Goal: Task Accomplishment & Management: Manage account settings

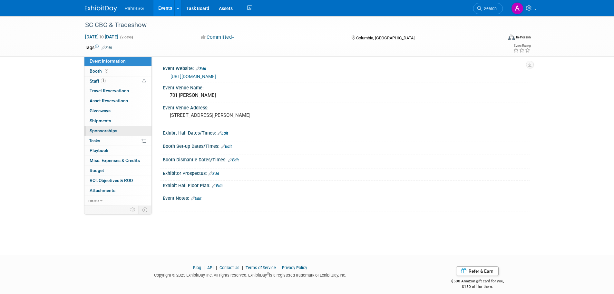
click at [123, 131] on link "0 Sponsorships 0" at bounding box center [118, 131] width 67 height 10
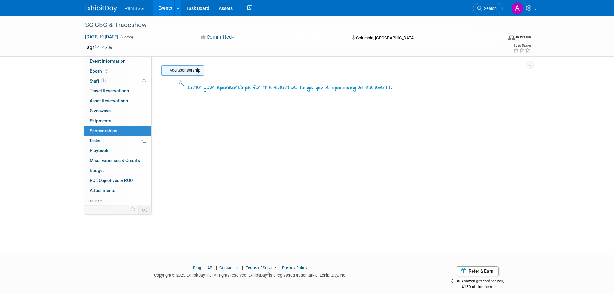
click at [192, 71] on link "Add Sponsorship" at bounding box center [183, 70] width 43 height 10
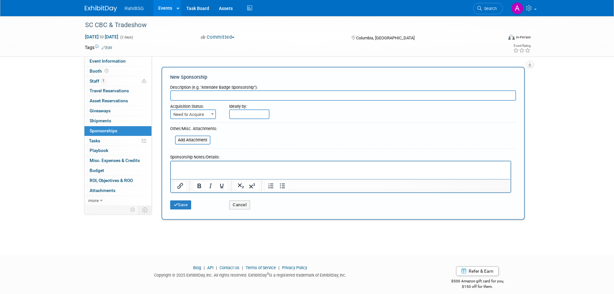
click at [193, 101] on div "Acquisition Status:" at bounding box center [195, 105] width 50 height 9
click at [194, 97] on input "text" at bounding box center [343, 95] width 346 height 10
type input "Vendor Booth - Member"
drag, startPoint x: 196, startPoint y: 121, endPoint x: 196, endPoint y: 113, distance: 8.1
click at [196, 119] on form "Description (e.g. "Attendee Badge Sponsorship"): Vendor Booth - Member Acquisit…" at bounding box center [343, 147] width 346 height 131
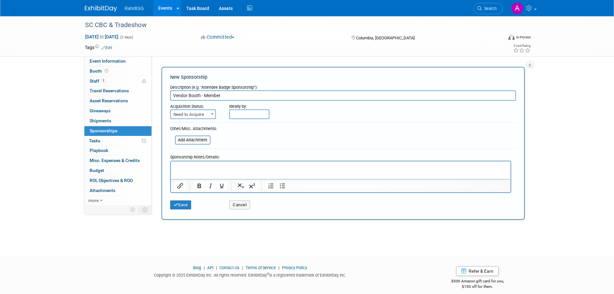
click at [196, 113] on span "Need to Acquire" at bounding box center [193, 114] width 45 height 9
click at [235, 170] on html at bounding box center [341, 165] width 340 height 9
click at [191, 170] on p "Rich Text Area. Press ALT-0 for help." at bounding box center [340, 173] width 333 height 6
click at [360, 132] on form "Description (e.g. "Attendee Badge Sponsorship"): Vendor Booth - Member Acquisit…" at bounding box center [343, 147] width 346 height 131
click at [198, 170] on p "Rich Text Area. Press ALT-0 for help." at bounding box center [340, 173] width 333 height 6
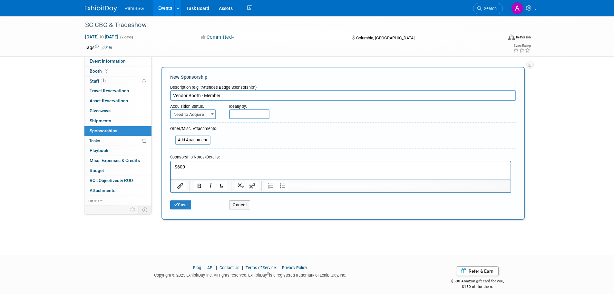
click at [241, 169] on p "$600" at bounding box center [340, 167] width 333 height 6
click at [200, 142] on input "file" at bounding box center [171, 140] width 77 height 8
click at [187, 206] on button "Save" at bounding box center [180, 204] width 21 height 9
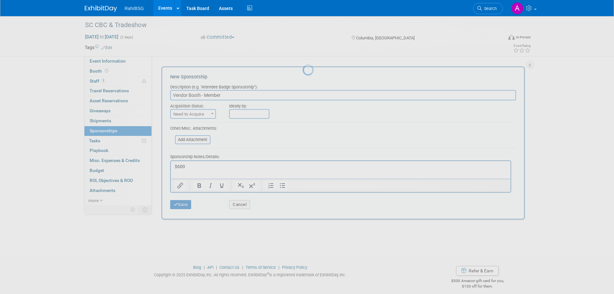
scroll to position [6, 0]
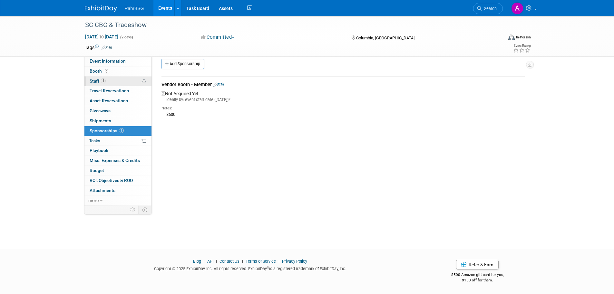
click at [114, 78] on link "1 Staff 1" at bounding box center [118, 81] width 67 height 10
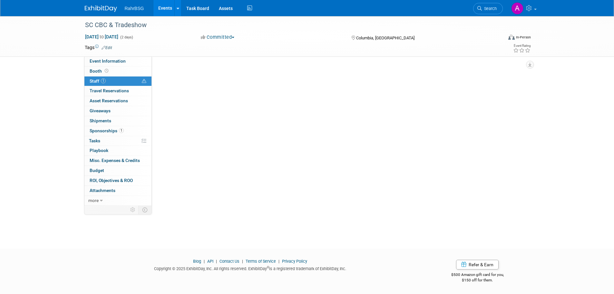
scroll to position [0, 0]
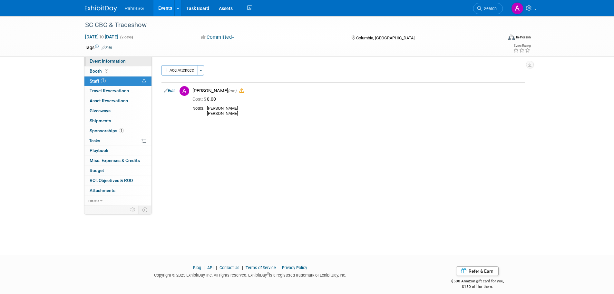
click at [100, 64] on link "Event Information" at bounding box center [118, 61] width 67 height 10
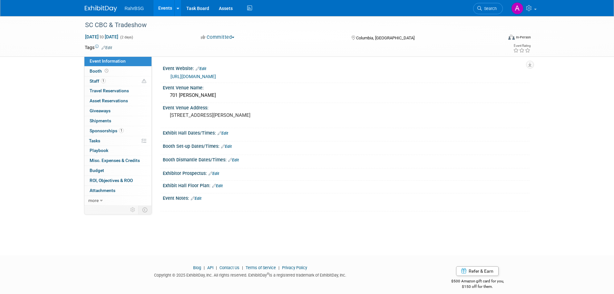
click at [89, 10] on img at bounding box center [101, 8] width 32 height 6
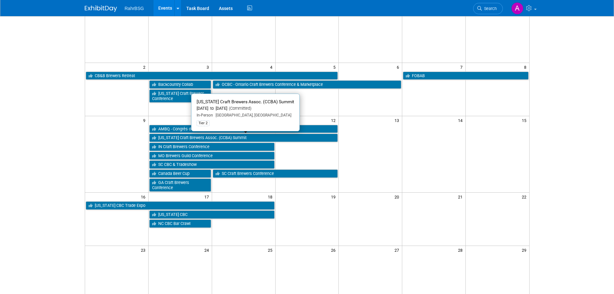
scroll to position [65, 0]
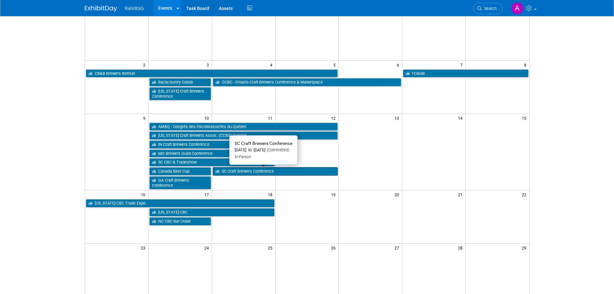
click at [271, 174] on link "SC Craft Brewers Conference" at bounding box center [275, 171] width 125 height 8
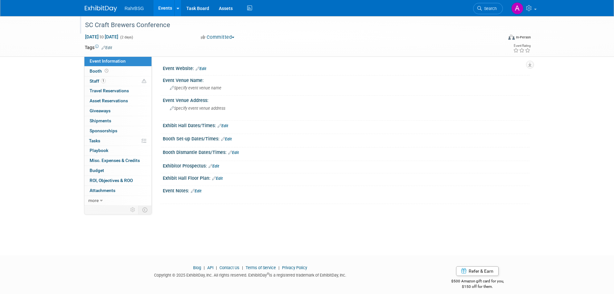
click at [94, 33] on div "SC Craft Brewers Conference" at bounding box center [289, 24] width 418 height 17
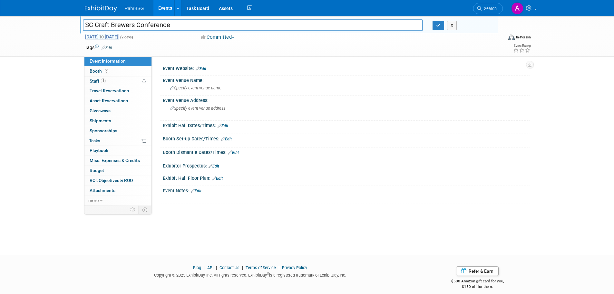
click at [93, 36] on span "Nov 11, 2025 to Nov 12, 2025" at bounding box center [102, 37] width 34 height 6
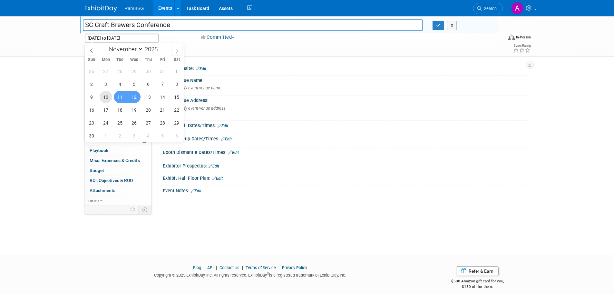
click at [111, 98] on span "10" at bounding box center [106, 97] width 13 height 13
type input "[DATE]"
click at [115, 98] on span "11" at bounding box center [120, 97] width 13 height 13
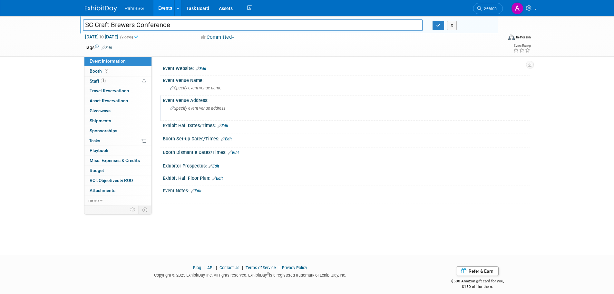
click at [398, 102] on div "Event Venue Address:" at bounding box center [346, 99] width 367 height 8
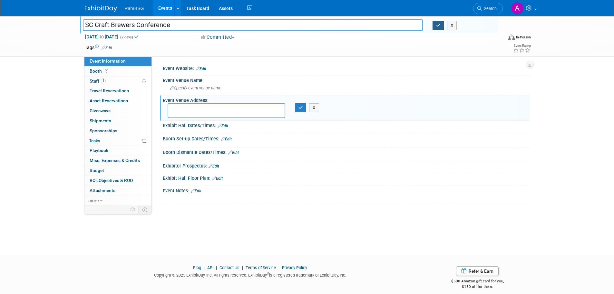
click at [433, 24] on button "button" at bounding box center [439, 25] width 12 height 9
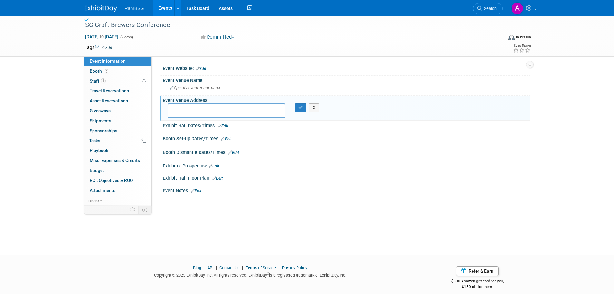
click at [413, 71] on div at bounding box center [346, 72] width 357 height 2
click at [311, 107] on button "X" at bounding box center [314, 107] width 10 height 9
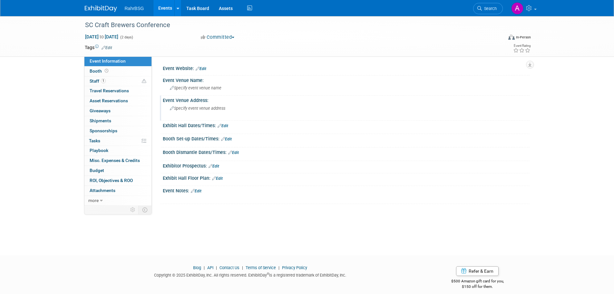
click at [30, 81] on div "SC Craft Brewers Conference Nov 10, 2025 to Nov 11, 2025 (2 days) Nov 10, 2025 …" at bounding box center [307, 129] width 614 height 227
click at [107, 7] on img at bounding box center [101, 8] width 32 height 6
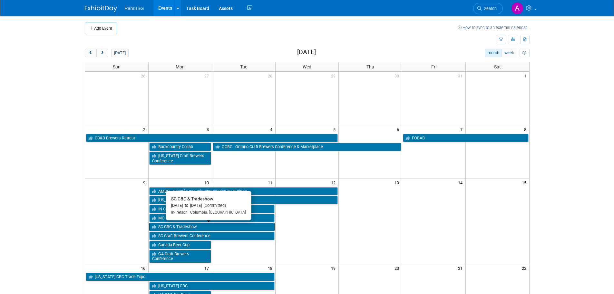
click at [222, 227] on link "SC CBC & Tradeshow" at bounding box center [211, 227] width 125 height 8
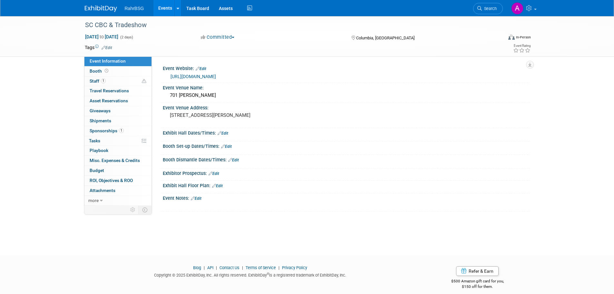
click at [95, 5] on link at bounding box center [105, 5] width 40 height 5
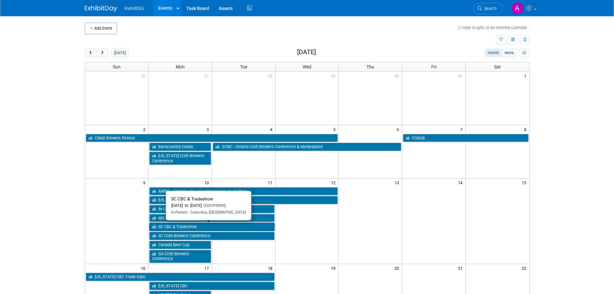
click at [222, 227] on link "SC CBC & Tradeshow" at bounding box center [211, 227] width 125 height 8
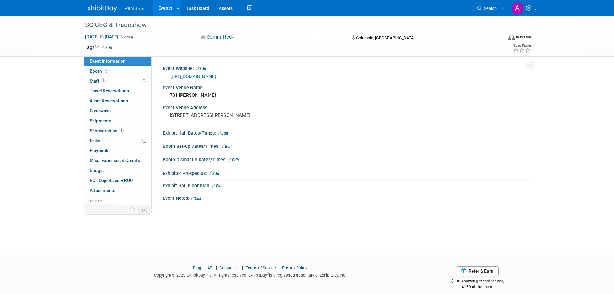
click at [95, 9] on img at bounding box center [101, 8] width 32 height 6
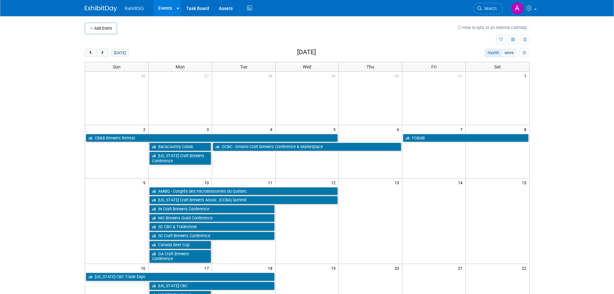
click at [214, 232] on td "SC Craft Brewers Conference" at bounding box center [211, 235] width 127 height 9
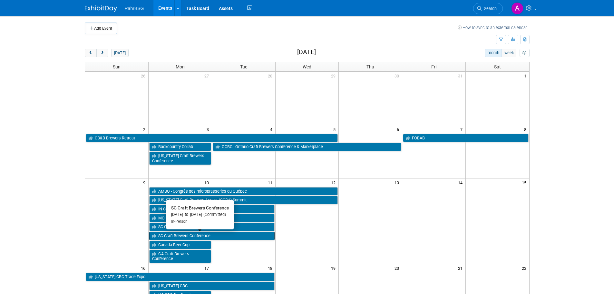
click at [214, 234] on link "SC Craft Brewers Conference" at bounding box center [211, 236] width 125 height 8
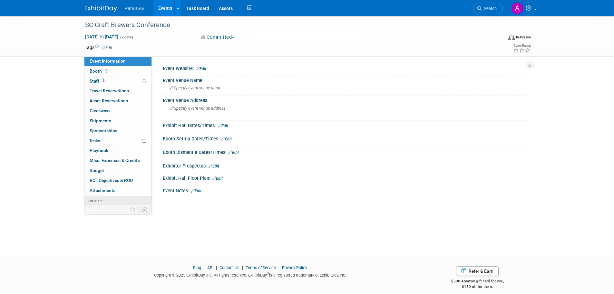
click at [99, 200] on link "more" at bounding box center [118, 201] width 67 height 10
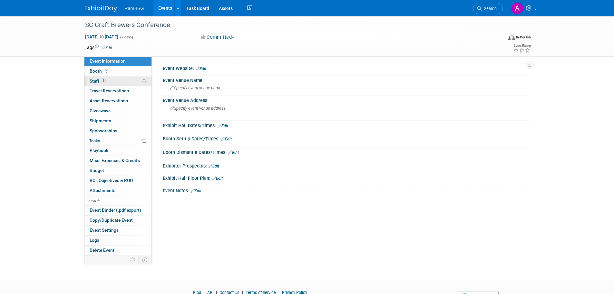
click at [112, 79] on link "1 Staff 1" at bounding box center [118, 81] width 67 height 10
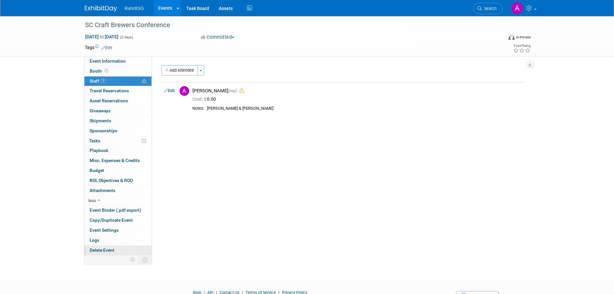
click at [110, 251] on span "Delete Event" at bounding box center [102, 249] width 25 height 5
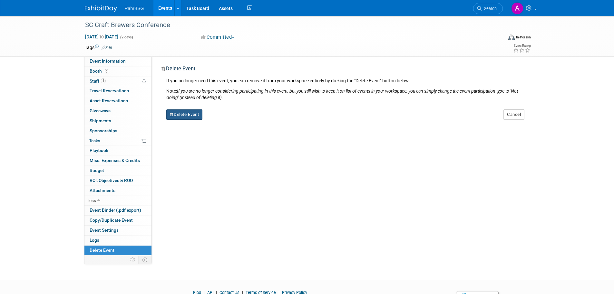
click at [184, 114] on button "Delete Event" at bounding box center [184, 114] width 36 height 10
click at [224, 119] on link "Yes" at bounding box center [225, 119] width 19 height 10
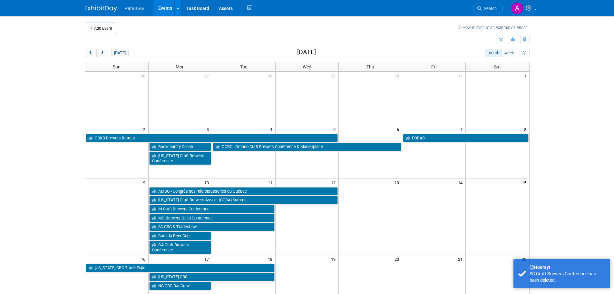
click at [571, 156] on body "RahrBSG Events Add Event Bulk Upload Events Shareable Event Boards Recently Vie…" at bounding box center [307, 147] width 614 height 294
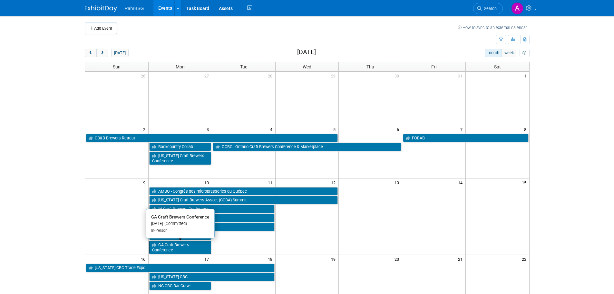
click at [193, 248] on link "GA Craft Brewers Conference" at bounding box center [180, 247] width 62 height 13
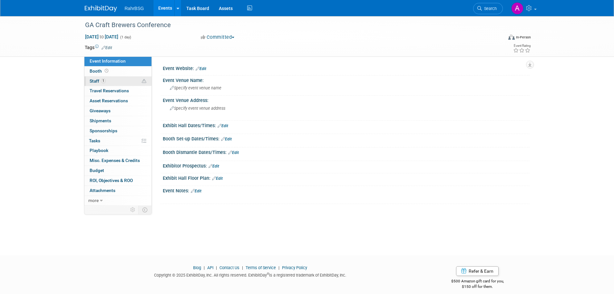
click at [112, 80] on link "1 Staff 1" at bounding box center [118, 81] width 67 height 10
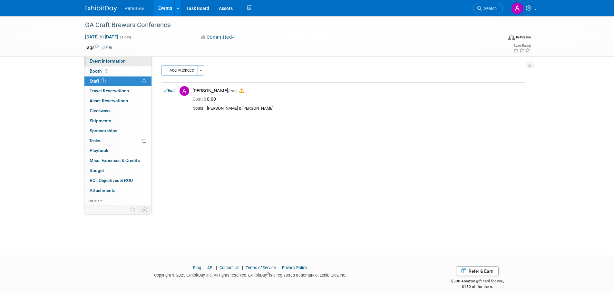
click at [107, 65] on link "Event Information" at bounding box center [118, 61] width 67 height 10
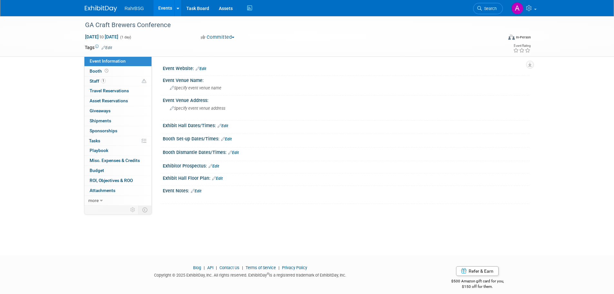
click at [100, 10] on img at bounding box center [101, 8] width 32 height 6
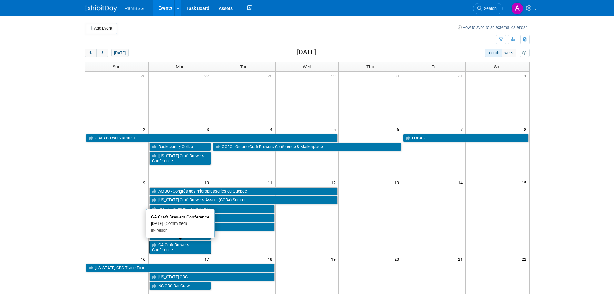
click at [168, 244] on link "GA Craft Brewers Conference" at bounding box center [180, 247] width 62 height 13
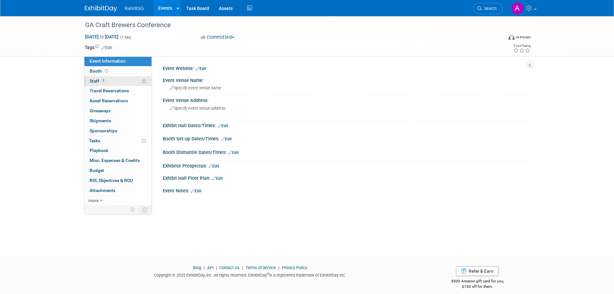
click at [116, 80] on link "1 Staff 1" at bounding box center [118, 81] width 67 height 10
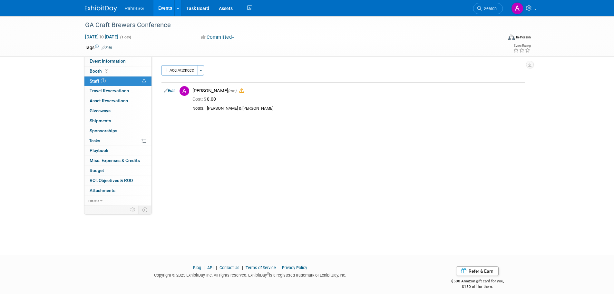
click at [96, 9] on img at bounding box center [101, 8] width 32 height 6
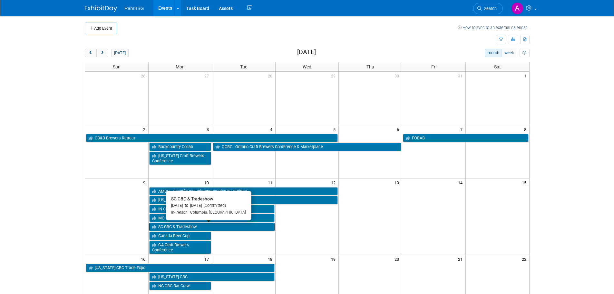
click at [233, 226] on link "SC CBC & Tradeshow" at bounding box center [211, 227] width 125 height 8
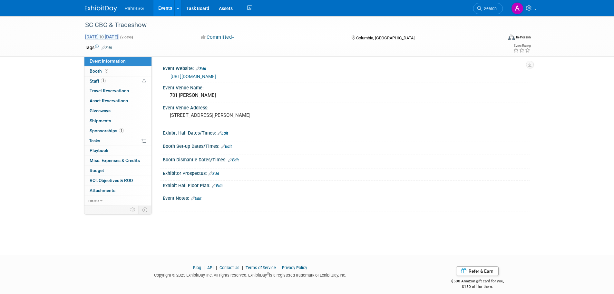
click at [107, 36] on span "[DATE] to [DATE]" at bounding box center [102, 37] width 34 height 6
select select "10"
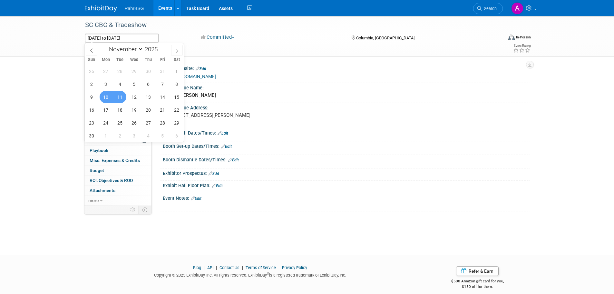
click at [118, 96] on span "11" at bounding box center [120, 97] width 13 height 13
type input "Nov 11, 2025"
click at [132, 98] on span "12" at bounding box center [134, 97] width 13 height 13
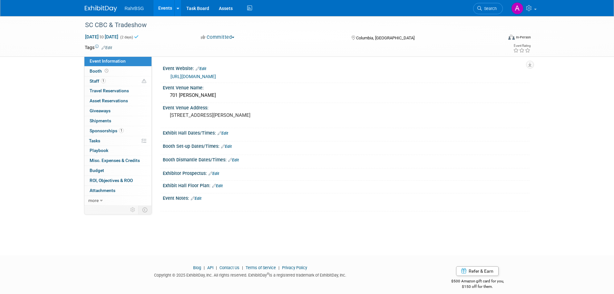
click at [24, 81] on div "SC CBC & Tradeshow Nov 11, 2025 to Nov 12, 2025 (2 days) Nov 11, 2025 to Nov 12…" at bounding box center [307, 129] width 614 height 227
click at [100, 6] on img at bounding box center [101, 8] width 32 height 6
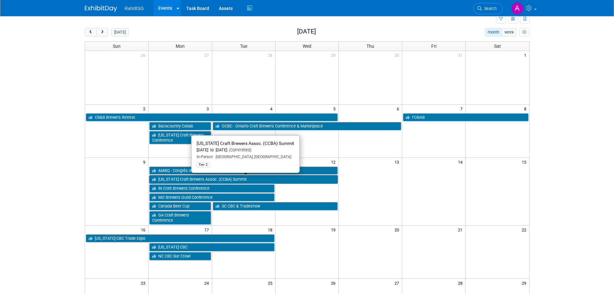
scroll to position [32, 0]
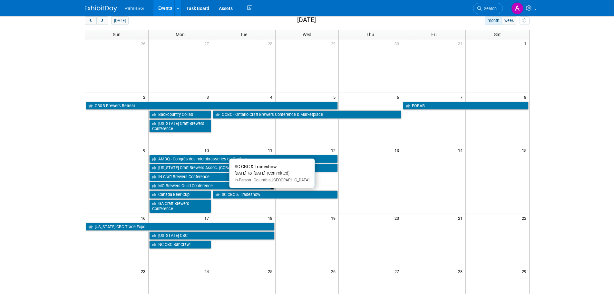
click at [251, 194] on link "SC CBC & Tradeshow" at bounding box center [275, 194] width 125 height 8
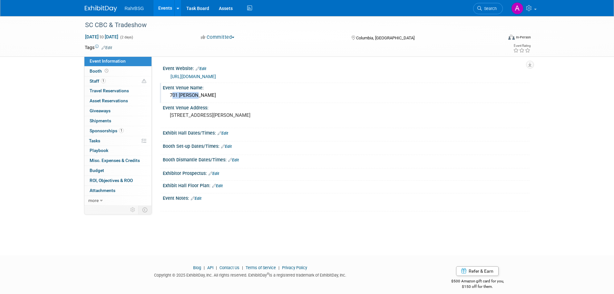
drag, startPoint x: 205, startPoint y: 96, endPoint x: 164, endPoint y: 96, distance: 41.3
click at [164, 96] on div "701 [PERSON_NAME]" at bounding box center [346, 95] width 367 height 11
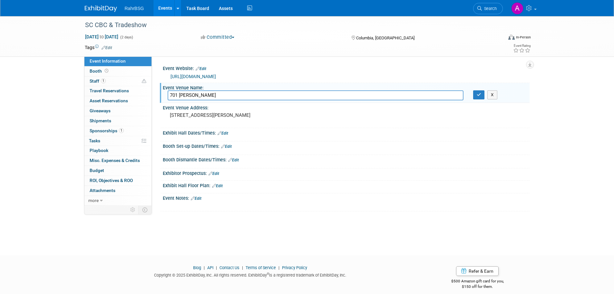
click at [197, 95] on input "701 [PERSON_NAME]" at bounding box center [316, 95] width 296 height 10
click at [481, 93] on icon "button" at bounding box center [479, 95] width 5 height 4
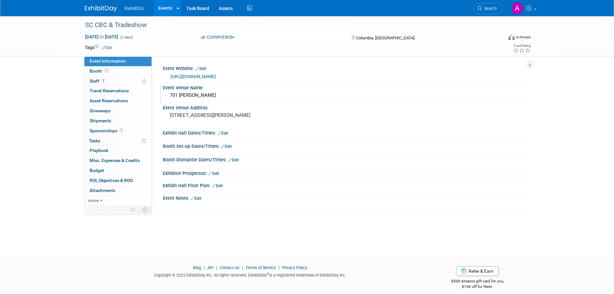
click at [99, 5] on link at bounding box center [105, 5] width 40 height 5
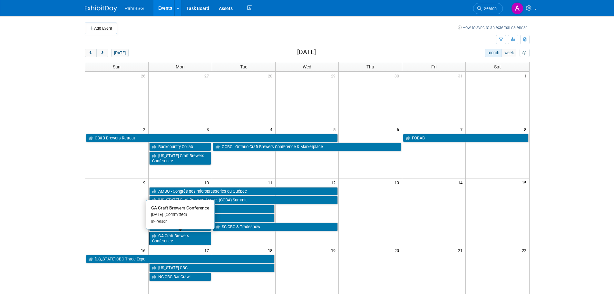
click at [189, 240] on link "GA Craft Brewers Conference" at bounding box center [180, 238] width 62 height 13
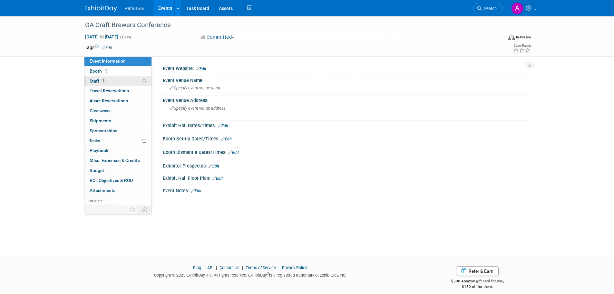
click at [120, 82] on link "1 Staff 1" at bounding box center [118, 81] width 67 height 10
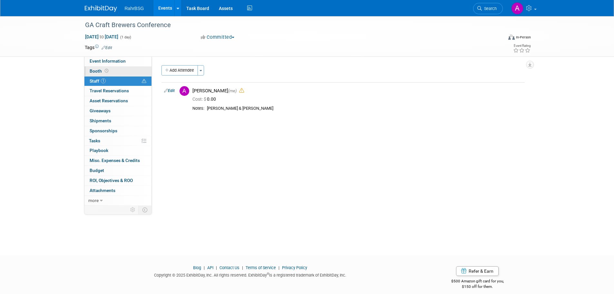
click at [112, 72] on link "Booth" at bounding box center [118, 71] width 67 height 10
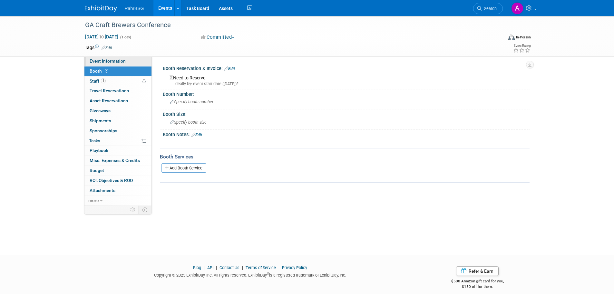
click at [111, 63] on span "Event Information" at bounding box center [108, 60] width 36 height 5
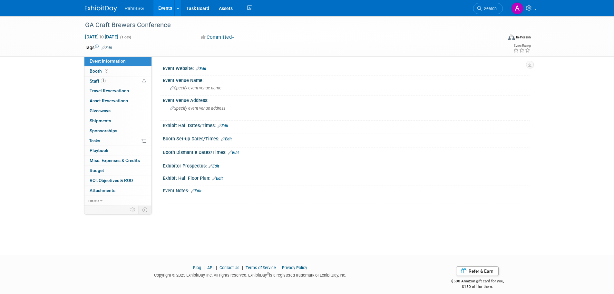
click at [48, 101] on div "GA Craft Brewers Conference Nov 10, 2025 to Nov 10, 2025 (1 day) Nov 10, 2025 t…" at bounding box center [307, 129] width 614 height 227
click at [374, 27] on div "GA Craft Brewers Conference" at bounding box center [288, 25] width 411 height 12
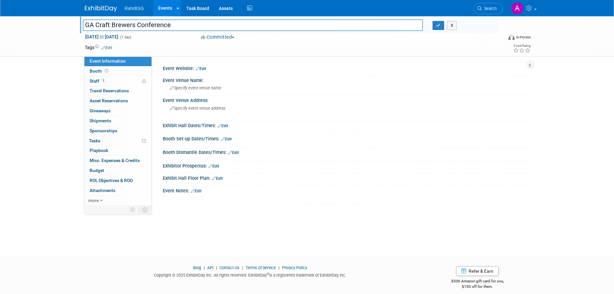
click at [23, 104] on div "GA Craft Brewers Conference GA Craft Brewers Conference X Nov 10, 2025 to Nov 1…" at bounding box center [307, 129] width 614 height 227
drag, startPoint x: 25, startPoint y: 96, endPoint x: 268, endPoint y: 78, distance: 243.6
click at [26, 96] on div "GA Craft Brewers Conference GA Craft Brewers Conference X Nov 10, 2025 to Nov 1…" at bounding box center [307, 129] width 614 height 227
click at [435, 24] on button "button" at bounding box center [439, 25] width 12 height 9
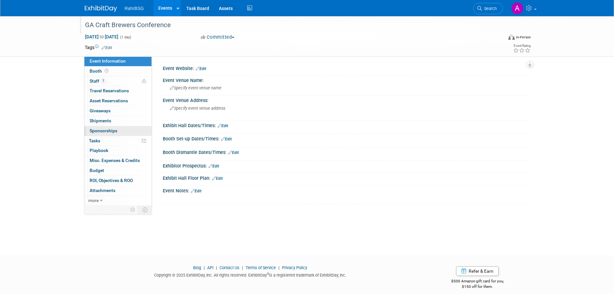
click at [107, 130] on span "Sponsorships 0" at bounding box center [104, 130] width 28 height 5
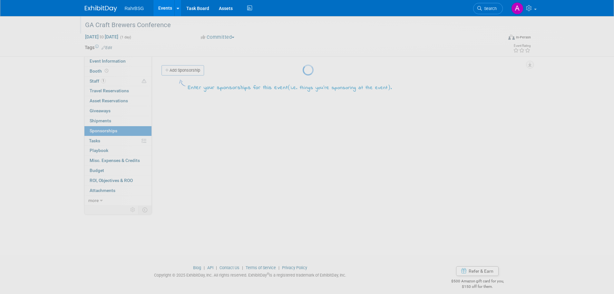
click at [303, 65] on div at bounding box center [307, 147] width 9 height 294
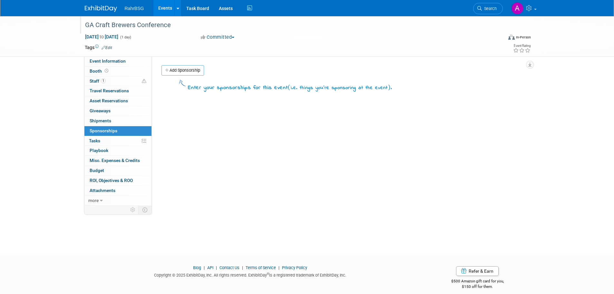
drag, startPoint x: 177, startPoint y: 69, endPoint x: 185, endPoint y: 75, distance: 10.2
click at [177, 69] on link "Add Sponsorship" at bounding box center [183, 70] width 43 height 10
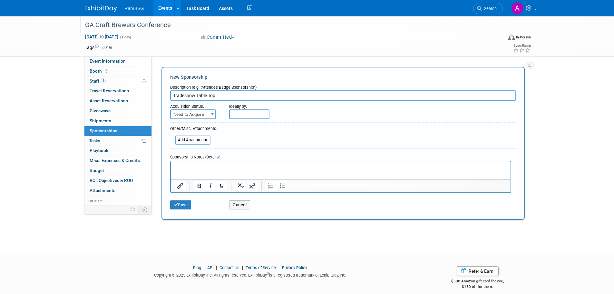
type input "Tradeshow Table Top"
click at [213, 167] on p "Rich Text Area. Press ALT-0 for help." at bounding box center [340, 167] width 333 height 6
click at [201, 111] on span "Need to Acquire" at bounding box center [193, 114] width 45 height 9
select select "2"
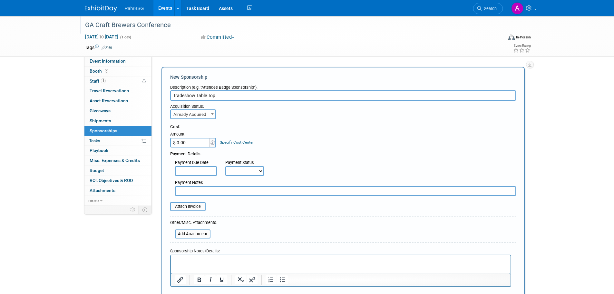
click at [200, 144] on input "$ 0.00" at bounding box center [190, 143] width 40 height 10
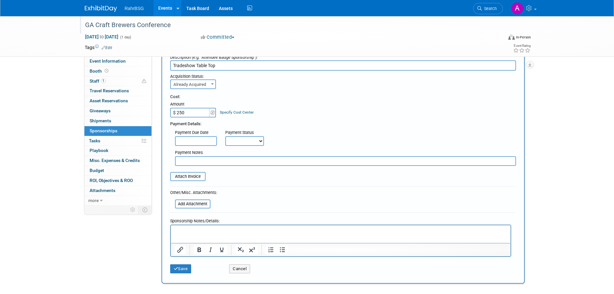
scroll to position [65, 0]
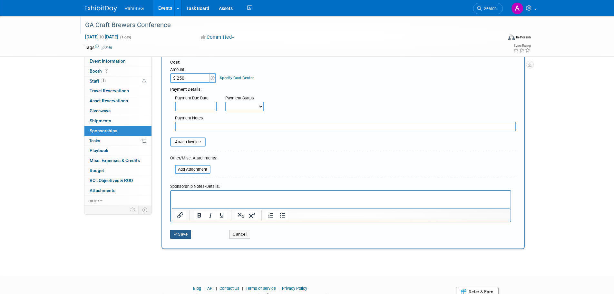
type input "$ 250.00"
click at [187, 236] on button "Save" at bounding box center [180, 234] width 21 height 9
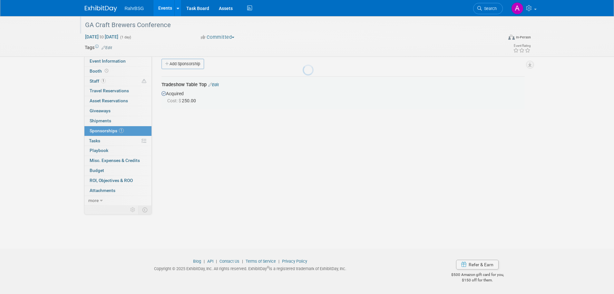
scroll to position [6, 0]
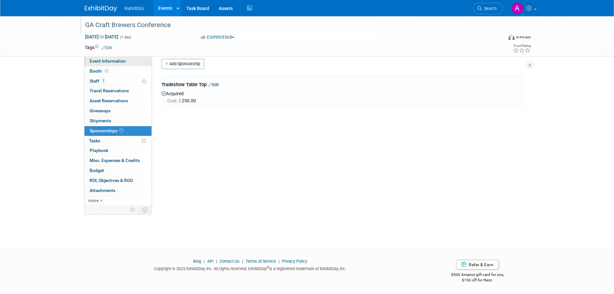
click at [105, 62] on span "Event Information" at bounding box center [108, 60] width 36 height 5
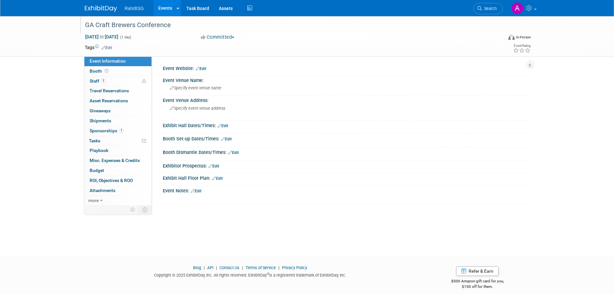
click at [203, 70] on link "Edit" at bounding box center [201, 68] width 11 height 5
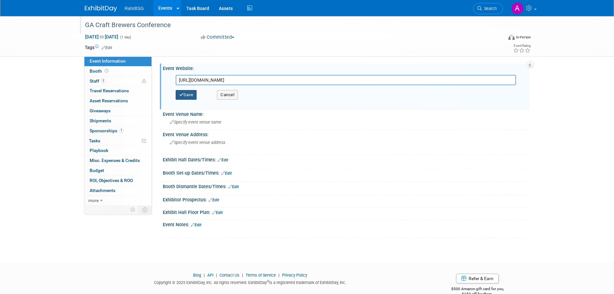
type input "https://www.georgiacraftbrewersguild.org/conference.html"
click at [190, 95] on button "Save" at bounding box center [186, 95] width 21 height 10
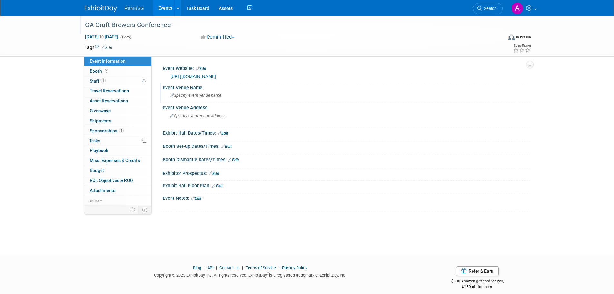
click at [208, 94] on span "Specify event venue name" at bounding box center [196, 95] width 52 height 5
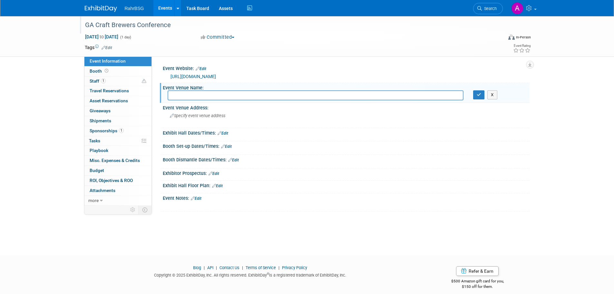
type input ":"
type input "Lee + White Complex"
click at [476, 93] on button "button" at bounding box center [479, 94] width 12 height 9
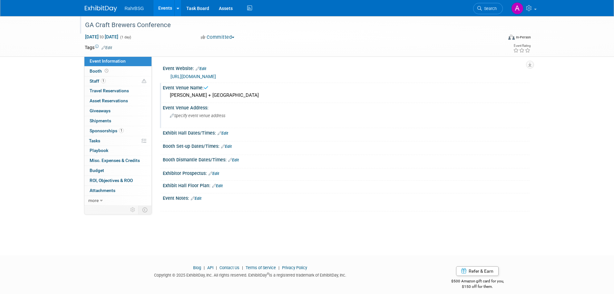
click at [204, 116] on span "Specify event venue address" at bounding box center [197, 115] width 55 height 5
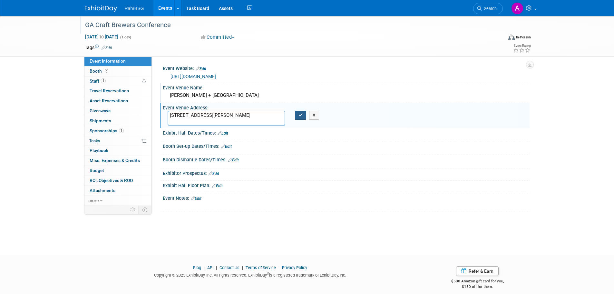
type textarea "933 Lee St. SW Atlanta, GA"
click at [299, 114] on icon "button" at bounding box center [301, 115] width 5 height 4
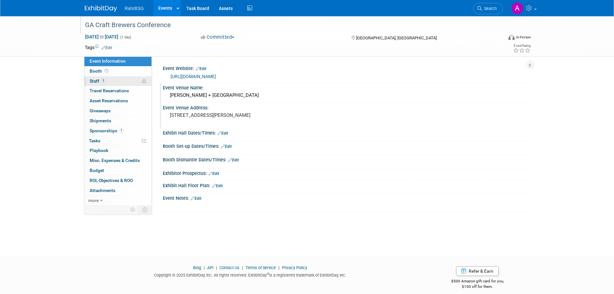
click at [109, 80] on link "1 Staff 1" at bounding box center [118, 81] width 67 height 10
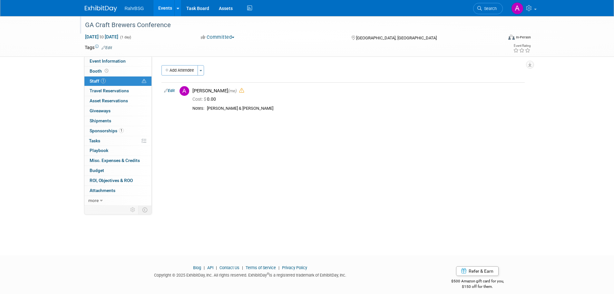
click at [115, 130] on span "Sponsorships 1" at bounding box center [107, 130] width 34 height 5
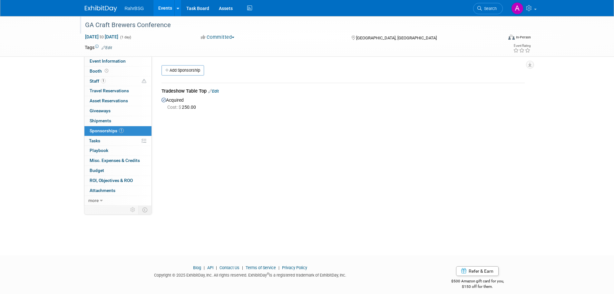
click at [104, 9] on img at bounding box center [101, 8] width 32 height 6
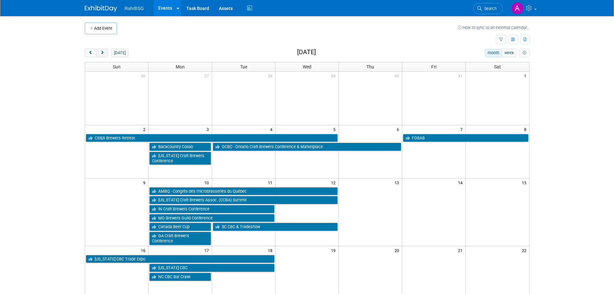
click at [104, 52] on span "next" at bounding box center [102, 53] width 5 height 4
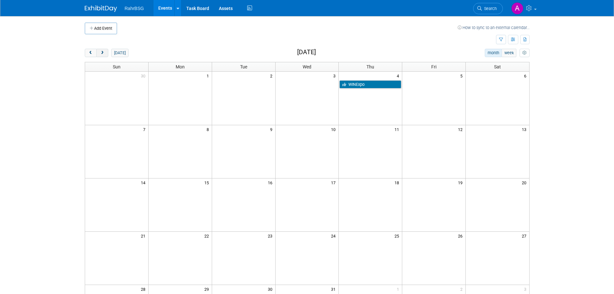
click at [104, 53] on span "next" at bounding box center [102, 53] width 5 height 4
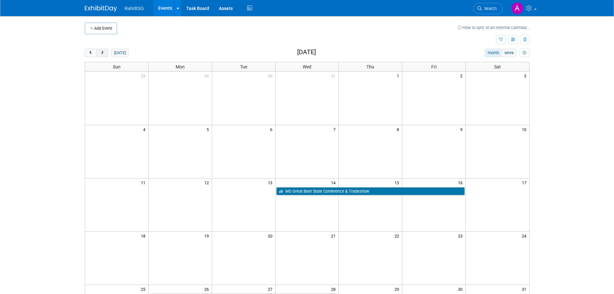
click at [103, 56] on button "next" at bounding box center [102, 53] width 12 height 8
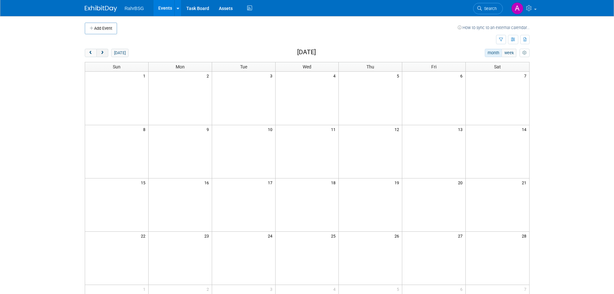
click at [104, 52] on span "next" at bounding box center [102, 53] width 5 height 4
click at [100, 26] on button "Add Event" at bounding box center [101, 29] width 32 height 12
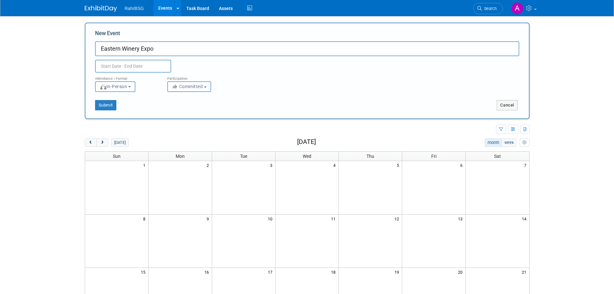
type input "Eastern Winery Expo"
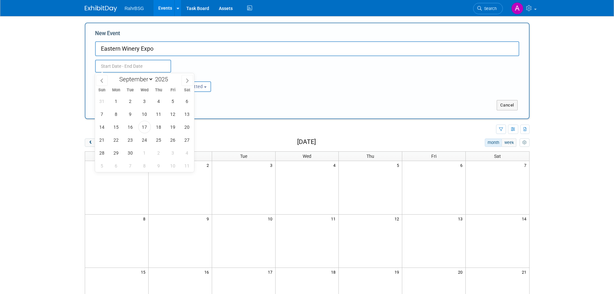
click at [121, 66] on input "text" at bounding box center [133, 66] width 76 height 13
click at [135, 79] on select "January February March April May June July August September October November De…" at bounding box center [134, 79] width 37 height 8
select select "2"
click at [116, 75] on select "January February March April May June July August September October November De…" at bounding box center [134, 79] width 37 height 8
click at [160, 79] on input "2025" at bounding box center [163, 78] width 19 height 7
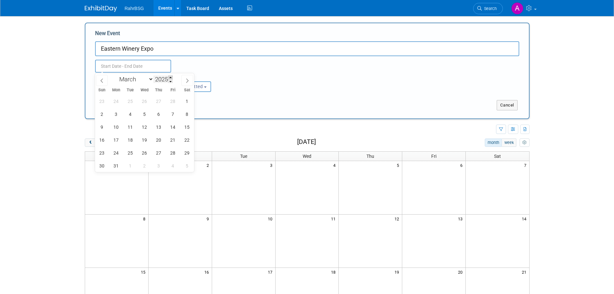
click at [171, 77] on span at bounding box center [170, 77] width 5 height 4
type input "2026"
click at [129, 139] on span "24" at bounding box center [130, 140] width 13 height 13
click at [158, 140] on span "26" at bounding box center [159, 140] width 13 height 13
type input "[DATE] to [DATE]"
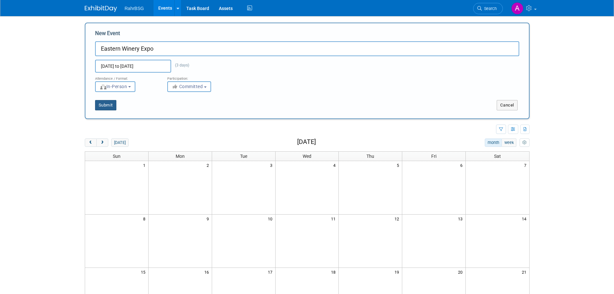
click at [105, 107] on button "Submit" at bounding box center [105, 105] width 21 height 10
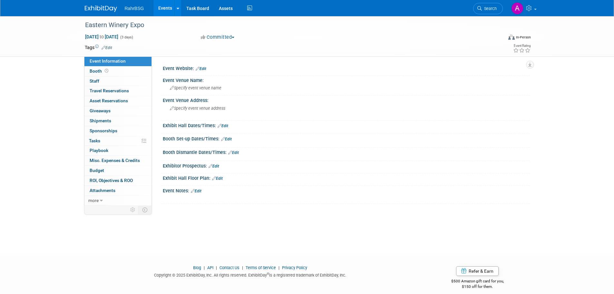
click at [100, 9] on img at bounding box center [101, 8] width 32 height 6
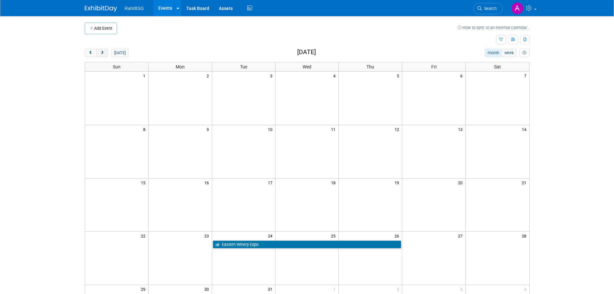
click at [104, 53] on span "next" at bounding box center [102, 53] width 5 height 4
click at [91, 52] on span "prev" at bounding box center [90, 53] width 5 height 4
click at [103, 56] on button "next" at bounding box center [102, 53] width 12 height 8
click at [93, 54] on button "prev" at bounding box center [91, 53] width 12 height 8
click at [93, 54] on span "prev" at bounding box center [90, 53] width 5 height 4
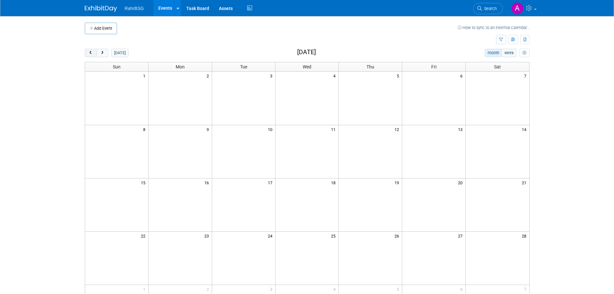
click at [93, 54] on span "prev" at bounding box center [90, 53] width 5 height 4
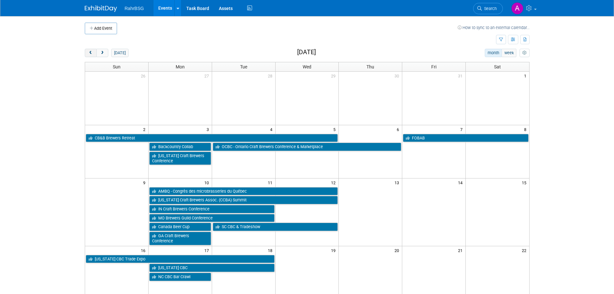
click at [93, 54] on span "prev" at bounding box center [90, 53] width 5 height 4
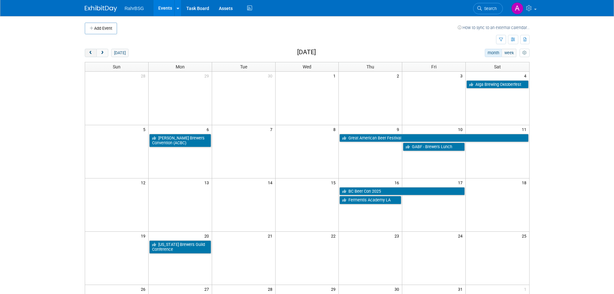
click at [93, 54] on span "prev" at bounding box center [90, 53] width 5 height 4
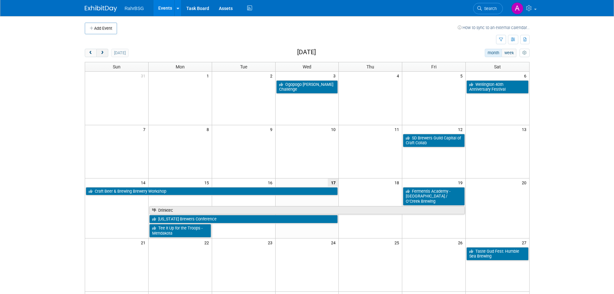
click at [102, 52] on span "next" at bounding box center [102, 53] width 5 height 4
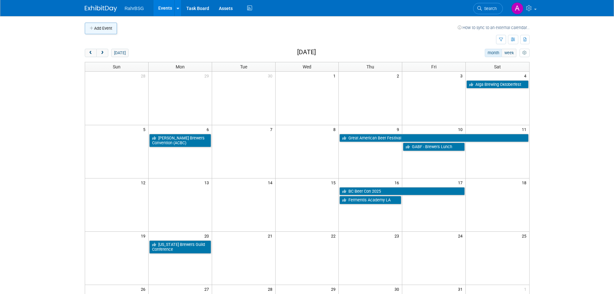
click at [96, 27] on button "Add Event" at bounding box center [101, 29] width 32 height 12
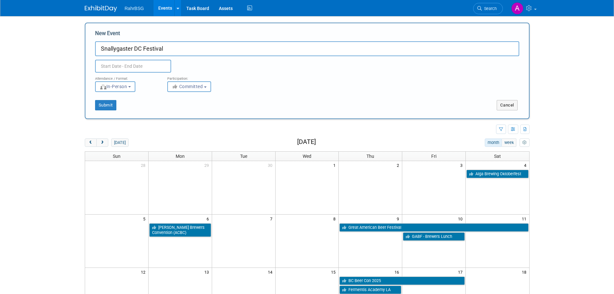
type input "Snallygaster DC Festival"
click at [128, 66] on input "text" at bounding box center [133, 66] width 76 height 13
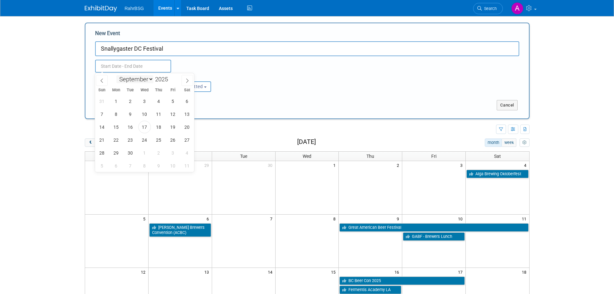
click at [150, 79] on select "January February March April May June July August September October November De…" at bounding box center [134, 79] width 37 height 8
select select "9"
click at [116, 75] on select "January February March April May June July August September October November De…" at bounding box center [134, 79] width 37 height 8
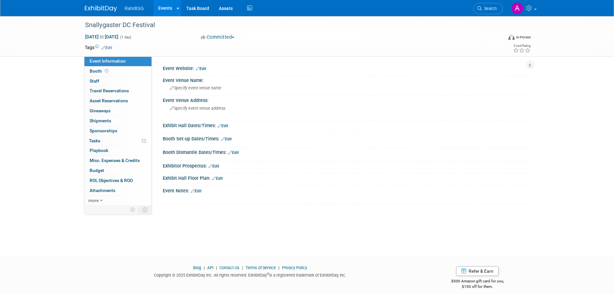
click at [205, 68] on link "Edit" at bounding box center [201, 68] width 11 height 5
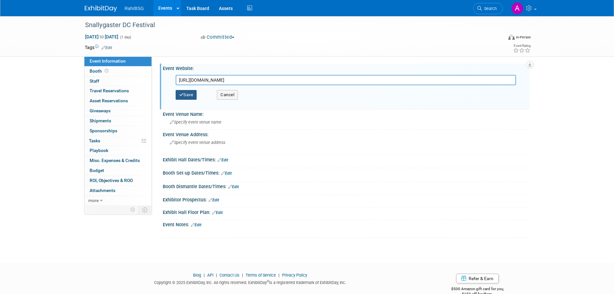
type input "[URL][DOMAIN_NAME]"
click at [186, 96] on button "Save" at bounding box center [186, 95] width 21 height 10
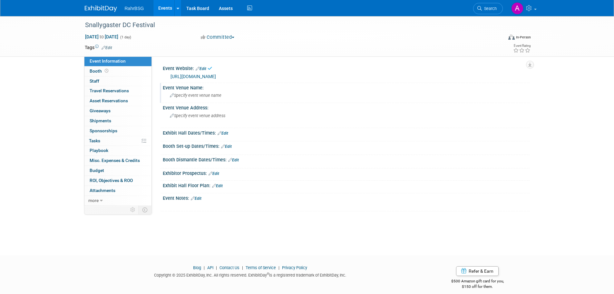
click at [189, 96] on span "Specify event venue name" at bounding box center [196, 95] width 52 height 5
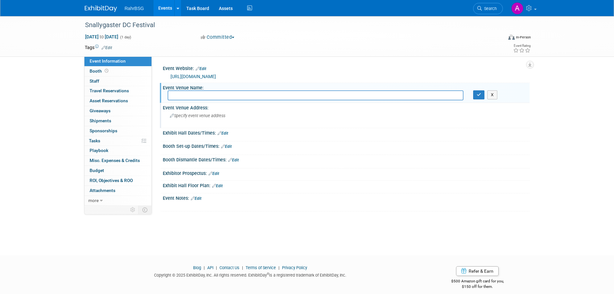
click at [201, 118] on span "Specify event venue address" at bounding box center [197, 115] width 55 height 5
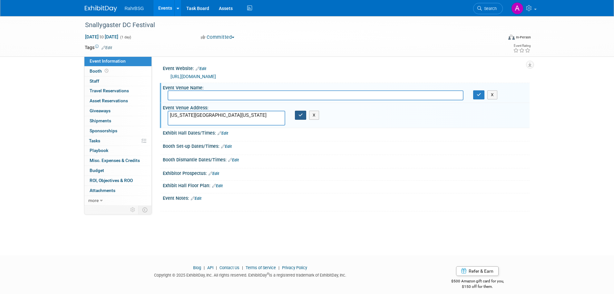
type textarea "Pennsylvania Ave NW Washington DC"
click at [297, 118] on button "button" at bounding box center [301, 115] width 12 height 9
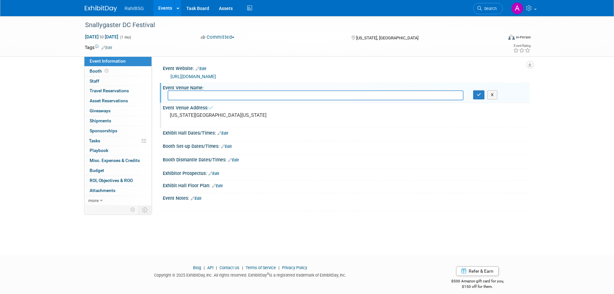
click at [271, 98] on input "text" at bounding box center [316, 95] width 296 height 10
type input "Downtown Washington DC"
click at [479, 98] on button "button" at bounding box center [479, 94] width 12 height 9
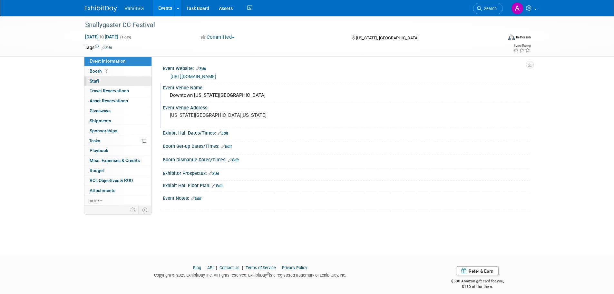
click at [103, 79] on link "0 Staff 0" at bounding box center [118, 81] width 67 height 10
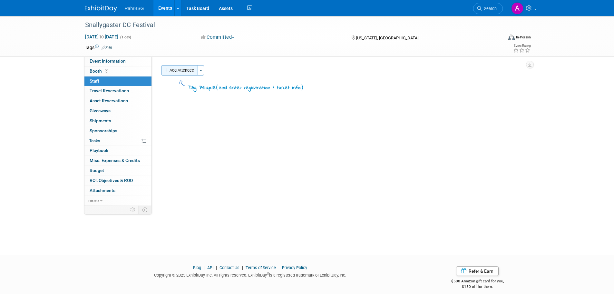
click at [182, 70] on button "Add Attendee" at bounding box center [180, 70] width 36 height 10
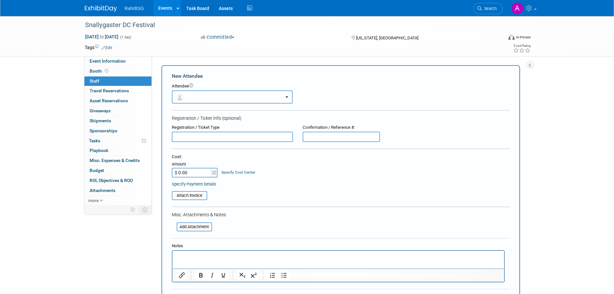
click at [200, 101] on button "button" at bounding box center [232, 96] width 121 height 13
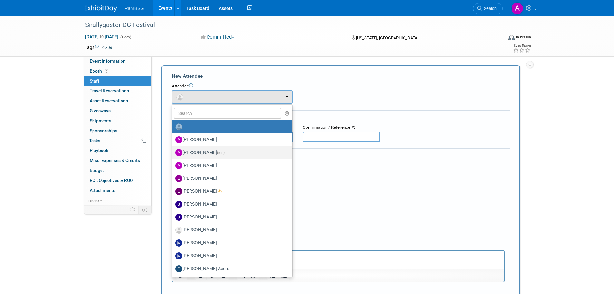
click at [205, 156] on label "Ashley Grotewold (me)" at bounding box center [230, 152] width 111 height 10
click at [173, 154] on input "Ashley Grotewold (me)" at bounding box center [171, 152] width 4 height 4
select select "8d7bfa72-48f6-4742-9252-1a421e7074c1"
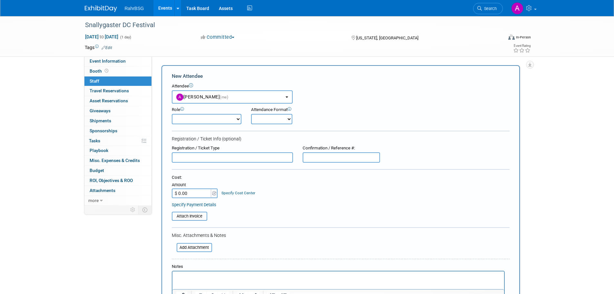
click at [195, 274] on p "Rich Text Area. Press ALT-0 for help." at bounding box center [338, 277] width 324 height 6
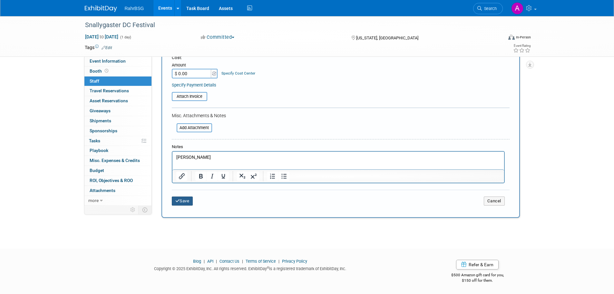
click at [178, 198] on button "Save" at bounding box center [182, 200] width 21 height 9
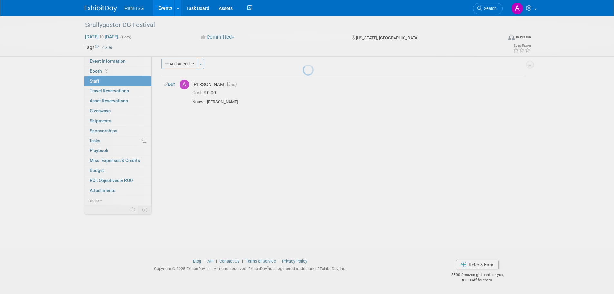
scroll to position [6, 0]
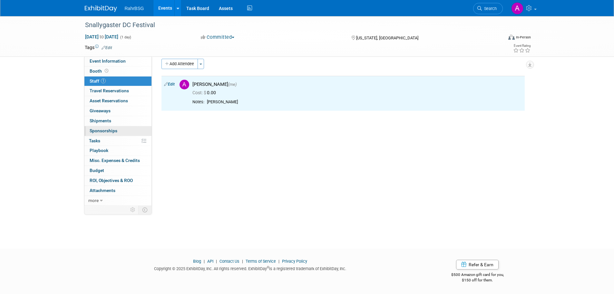
click at [106, 128] on span "Sponsorships 0" at bounding box center [104, 130] width 28 height 5
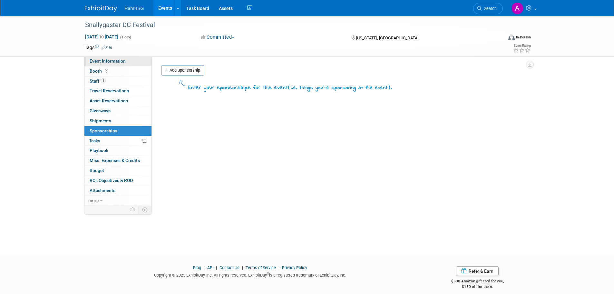
click at [107, 62] on span "Event Information" at bounding box center [108, 60] width 36 height 5
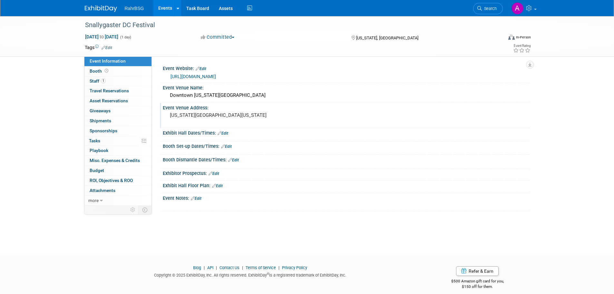
drag, startPoint x: 261, startPoint y: 115, endPoint x: 161, endPoint y: 115, distance: 100.3
click at [161, 115] on div "Event Venue Address: Pennsylvania Ave NW Washington DC" at bounding box center [345, 115] width 370 height 25
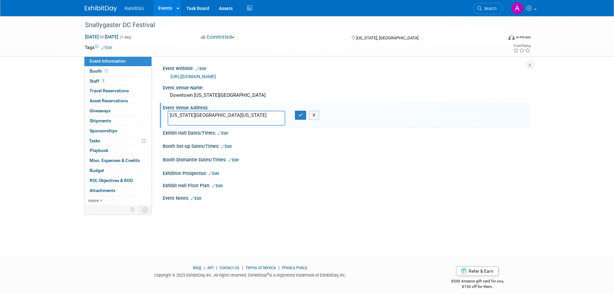
click at [161, 115] on div "Event Venue Address: Pennsylvania Ave NW Washington DC Pennsylvania Ave NW Wash…" at bounding box center [345, 115] width 370 height 25
click at [236, 115] on textarea "Pennsylvania Ave NW Washington DC" at bounding box center [227, 118] width 118 height 15
click at [302, 118] on button "button" at bounding box center [301, 115] width 12 height 9
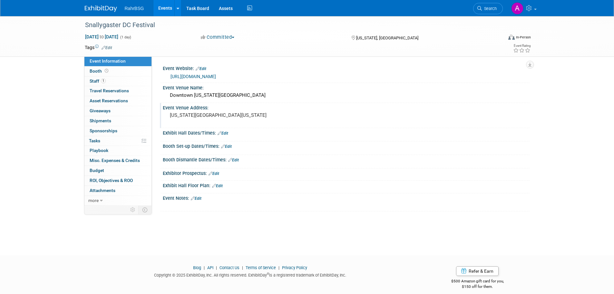
click at [101, 13] on div "RahrBSG Events Add Event Bulk Upload Events Shareable Event Boards Recently Vie…" at bounding box center [307, 8] width 445 height 16
click at [101, 10] on img at bounding box center [101, 8] width 32 height 6
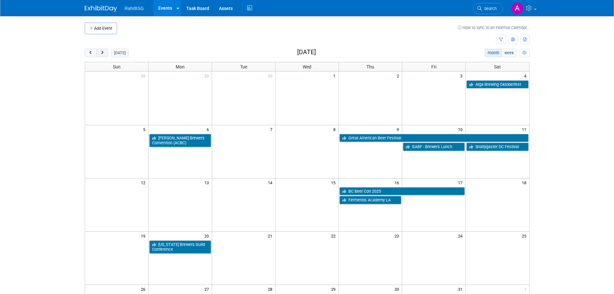
click at [101, 53] on span "next" at bounding box center [102, 53] width 5 height 4
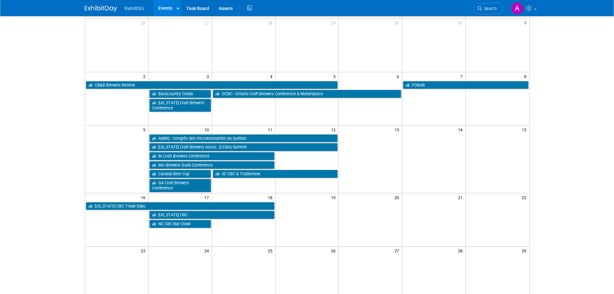
scroll to position [65, 0]
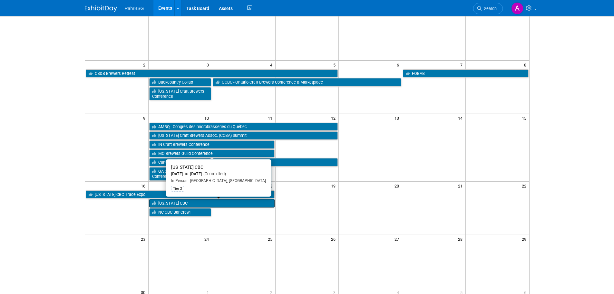
click at [228, 205] on link "[US_STATE] CBC" at bounding box center [211, 203] width 125 height 8
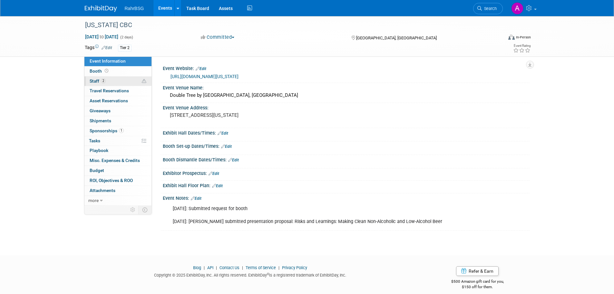
click at [117, 79] on link "2 Staff 2" at bounding box center [118, 81] width 67 height 10
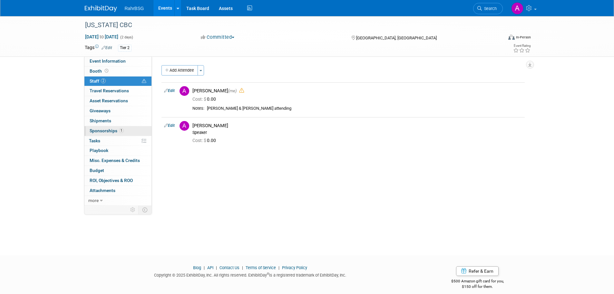
click at [110, 129] on span "Sponsorships 1" at bounding box center [107, 130] width 34 height 5
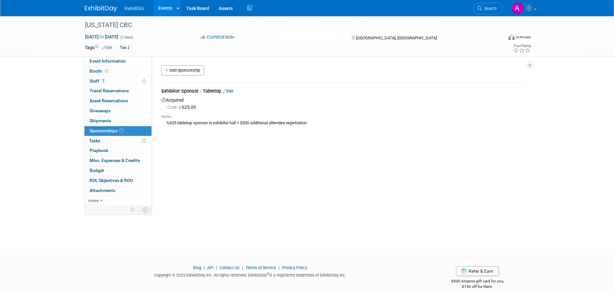
click at [232, 91] on link "Edit" at bounding box center [228, 91] width 11 height 5
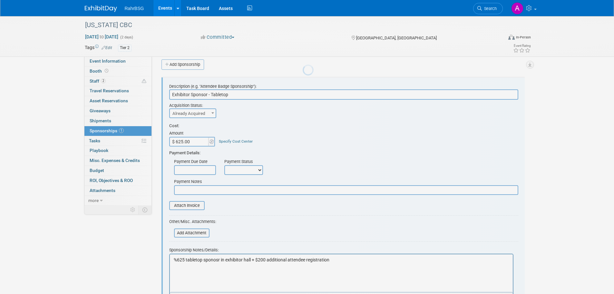
scroll to position [10, 0]
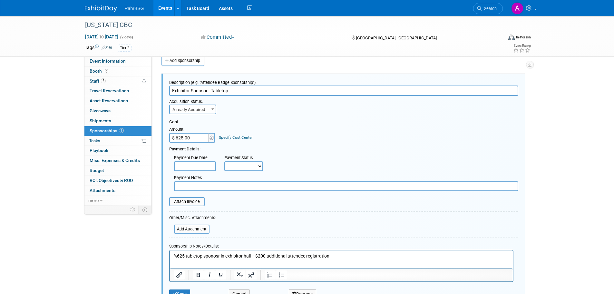
click at [178, 254] on p "%625 tabletop sponosr in exhibitor hall + $200 additional attendee registration" at bounding box center [342, 256] width 336 height 6
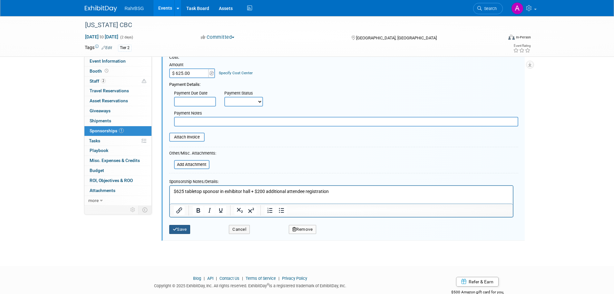
click at [181, 233] on button "Save" at bounding box center [179, 229] width 21 height 9
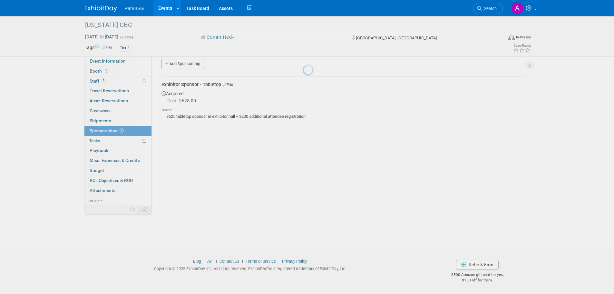
scroll to position [6, 0]
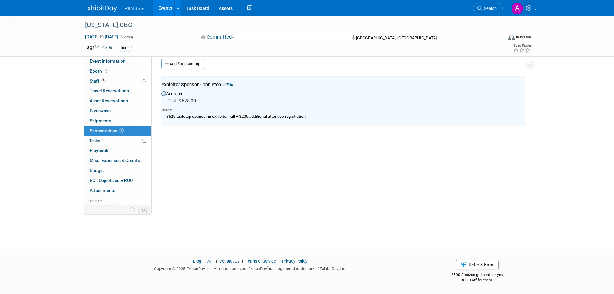
click at [234, 85] on link "Edit" at bounding box center [228, 84] width 11 height 5
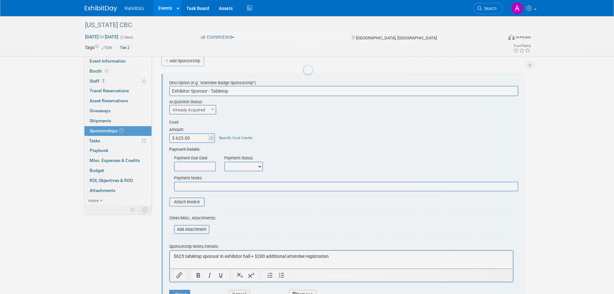
scroll to position [0, 0]
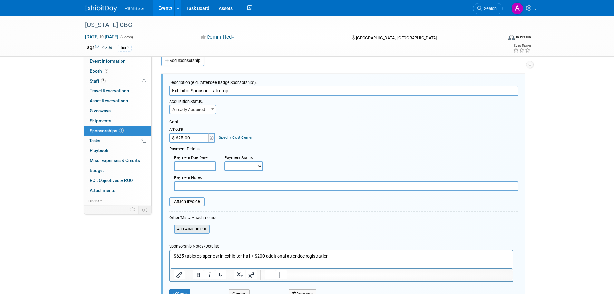
click at [187, 231] on input "file" at bounding box center [170, 229] width 77 height 8
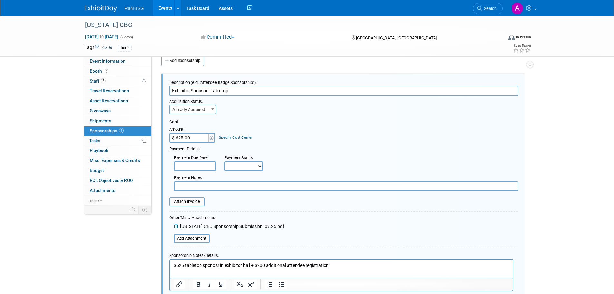
scroll to position [101, 0]
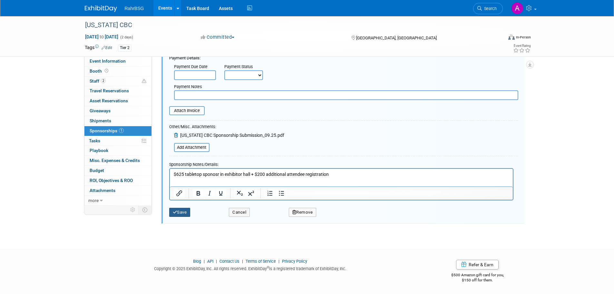
click at [183, 213] on button "Save" at bounding box center [179, 212] width 21 height 9
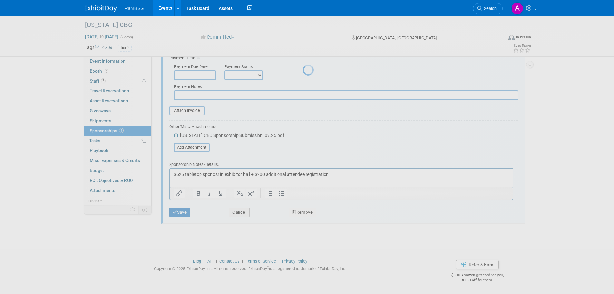
scroll to position [6, 0]
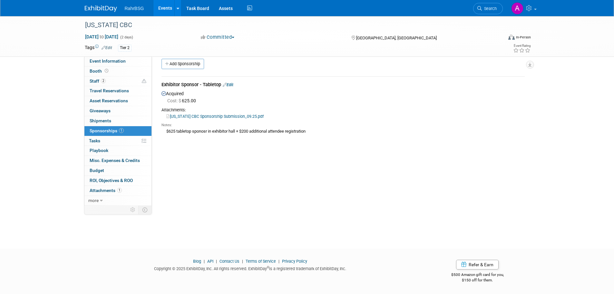
click at [100, 7] on img at bounding box center [101, 8] width 32 height 6
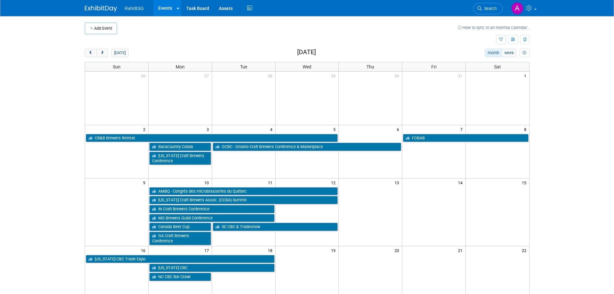
click at [248, 24] on td at bounding box center [287, 29] width 341 height 12
drag, startPoint x: 229, startPoint y: 36, endPoint x: 214, endPoint y: 22, distance: 21.0
click at [229, 36] on td at bounding box center [291, 39] width 412 height 11
click at [92, 53] on span "prev" at bounding box center [90, 53] width 5 height 4
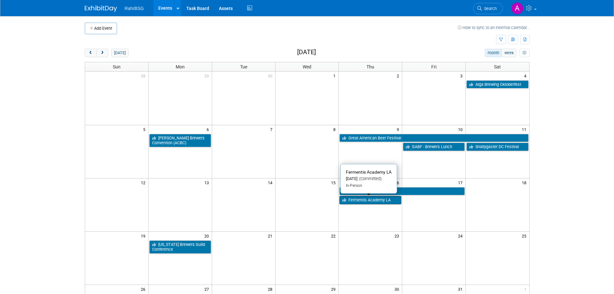
click at [382, 203] on link "Fermentis Academy LA" at bounding box center [371, 200] width 62 height 8
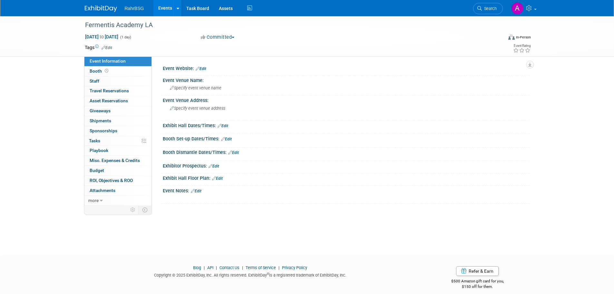
click at [103, 11] on img at bounding box center [101, 8] width 32 height 6
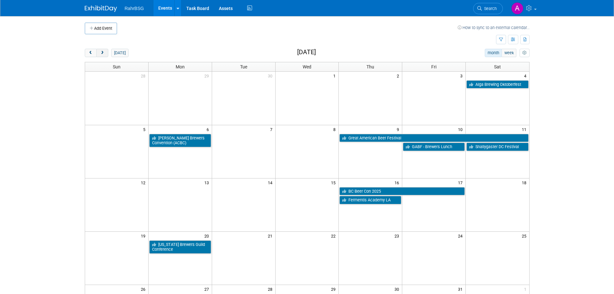
click at [104, 54] on span "next" at bounding box center [102, 53] width 5 height 4
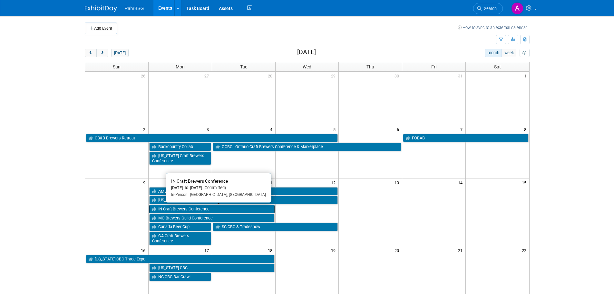
click at [163, 208] on link "IN Craft Brewers Conference" at bounding box center [211, 209] width 125 height 8
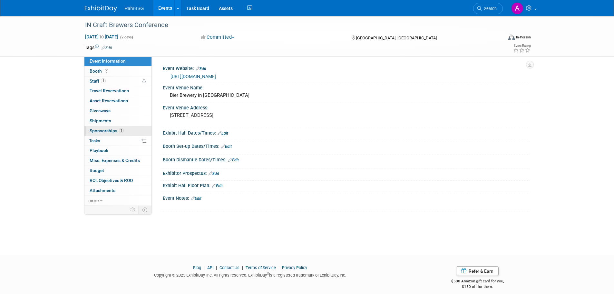
click at [104, 133] on link "1 Sponsorships 1" at bounding box center [118, 131] width 67 height 10
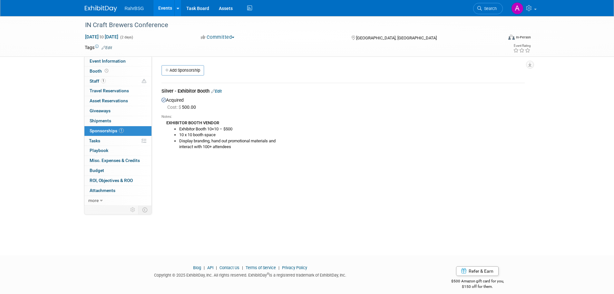
click at [220, 92] on link "Edit" at bounding box center [216, 91] width 11 height 5
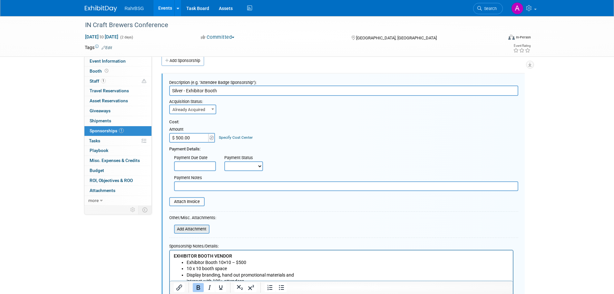
click at [192, 228] on input "file" at bounding box center [170, 229] width 77 height 8
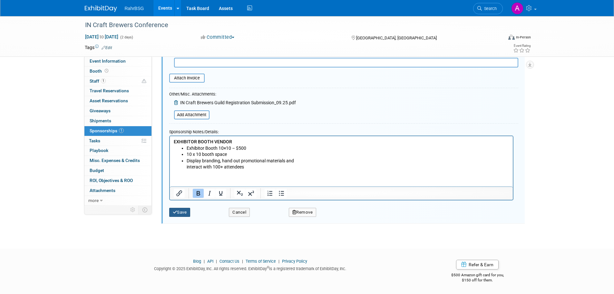
click at [183, 212] on button "Save" at bounding box center [179, 212] width 21 height 9
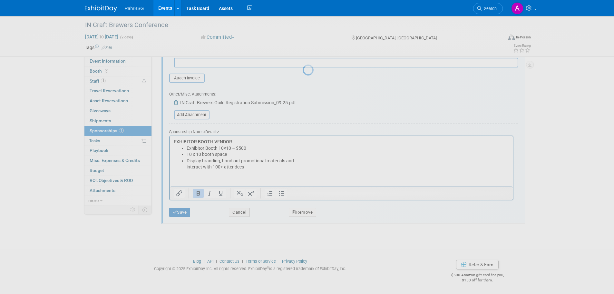
scroll to position [6, 0]
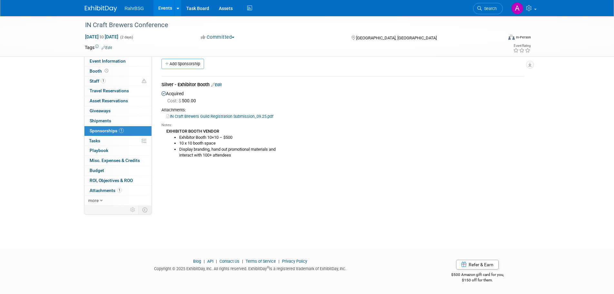
click at [110, 10] on img at bounding box center [101, 8] width 32 height 6
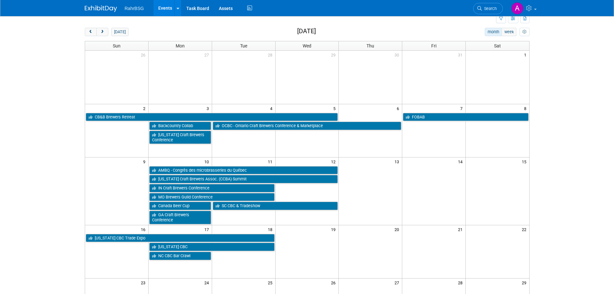
scroll to position [32, 0]
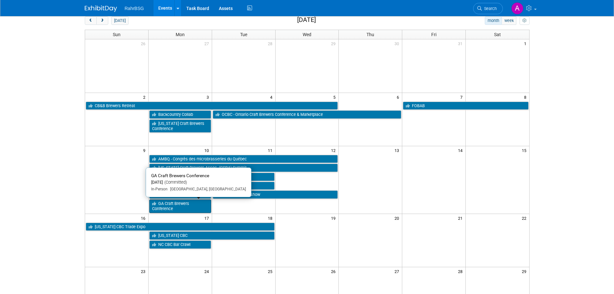
click at [190, 207] on link "GA Craft Brewers Conference" at bounding box center [180, 205] width 62 height 13
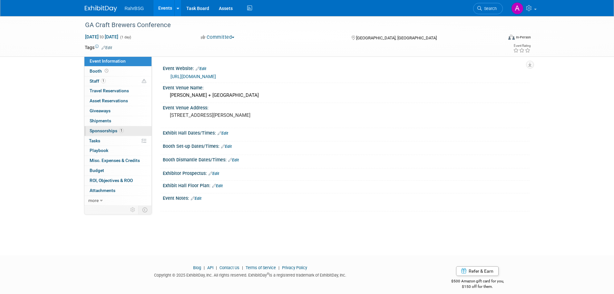
click at [107, 131] on span "Sponsorships 1" at bounding box center [107, 130] width 34 height 5
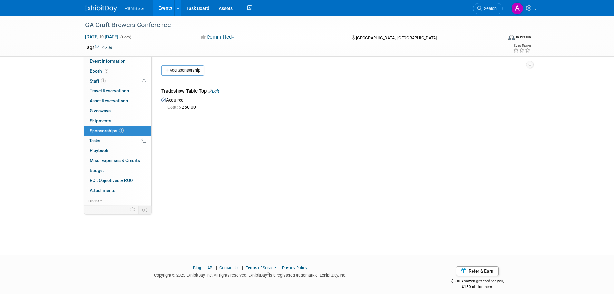
click at [215, 92] on link "Edit" at bounding box center [213, 91] width 11 height 5
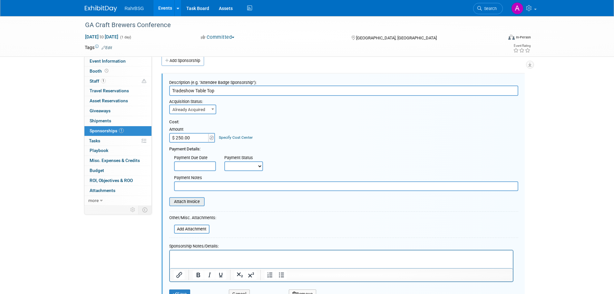
click at [189, 203] on input "file" at bounding box center [165, 202] width 77 height 8
click at [373, 131] on div "Cost: Amount $ 250.00 Specify Cost Center Cost Center -- Not Specified --" at bounding box center [343, 131] width 349 height 24
click at [196, 203] on input "file" at bounding box center [165, 202] width 77 height 8
click at [284, 119] on div "Cost:" at bounding box center [343, 122] width 349 height 6
click at [186, 198] on input "file" at bounding box center [165, 202] width 77 height 8
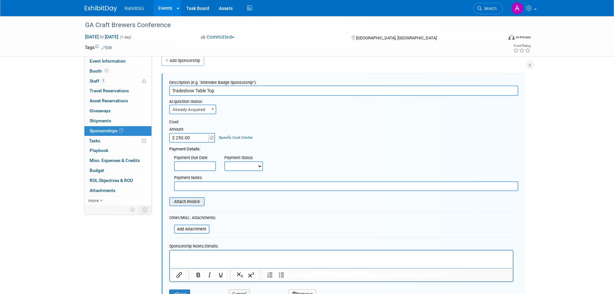
click at [191, 204] on input "file" at bounding box center [165, 202] width 77 height 8
click at [318, 142] on div "Cost: Amount $ 250.00 Specify Cost Center Cost Center -- Not Specified --" at bounding box center [343, 131] width 349 height 24
click at [196, 203] on input "file" at bounding box center [165, 202] width 77 height 8
click at [181, 201] on input "file" at bounding box center [165, 202] width 77 height 8
click at [188, 201] on input "file" at bounding box center [165, 202] width 77 height 8
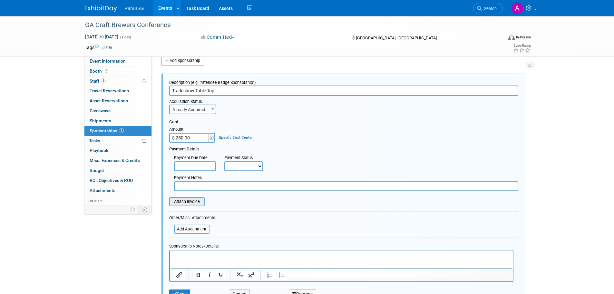
type input "C:\fakepath\GA CBC & Tradeshow Registration_09.25"
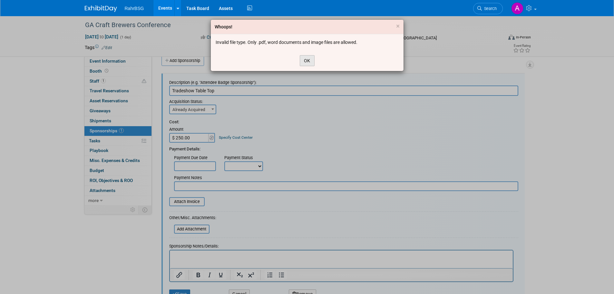
click at [308, 61] on button "OK" at bounding box center [307, 60] width 15 height 11
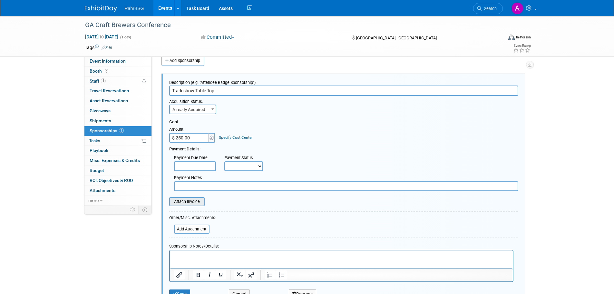
click at [180, 204] on input "file" at bounding box center [165, 202] width 77 height 8
click at [194, 201] on input "file" at bounding box center [165, 202] width 77 height 8
click at [292, 127] on div "Cost: Amount $ 250.00 Specify Cost Center Cost Center -- Not Specified --" at bounding box center [343, 131] width 349 height 24
click at [293, 127] on div "Cost: Amount $ 250.00 Specify Cost Center Cost Center -- Not Specified --" at bounding box center [343, 131] width 349 height 24
click at [184, 202] on input "file" at bounding box center [165, 202] width 77 height 8
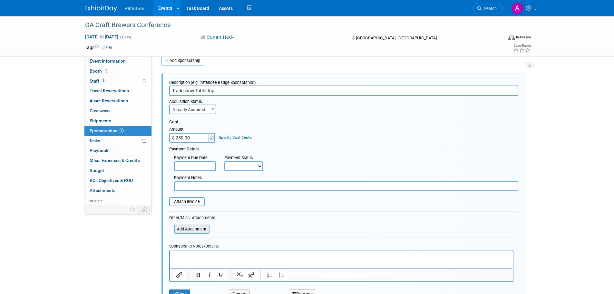
click at [188, 229] on input "file" at bounding box center [170, 229] width 77 height 8
click at [193, 200] on input "file" at bounding box center [165, 202] width 77 height 8
click at [189, 201] on input "file" at bounding box center [165, 202] width 77 height 8
click at [332, 156] on div "Payment Due Date Payment Status Not Paid Yet Partially Paid Paid in Full Next P…" at bounding box center [343, 161] width 359 height 19
click at [32, 280] on div "GA Craft Brewers Conference Nov 10, 2025 to Nov 10, 2025 (1 day) Nov 10, 2025 t…" at bounding box center [307, 162] width 614 height 312
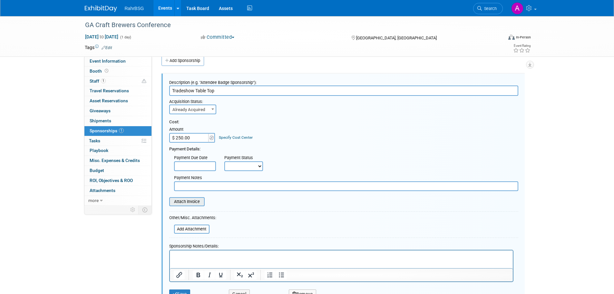
click at [192, 202] on input "file" at bounding box center [165, 202] width 77 height 8
click at [182, 202] on input "file" at bounding box center [165, 202] width 77 height 8
click at [192, 199] on input "file" at bounding box center [165, 202] width 77 height 8
click at [102, 9] on img at bounding box center [101, 8] width 32 height 6
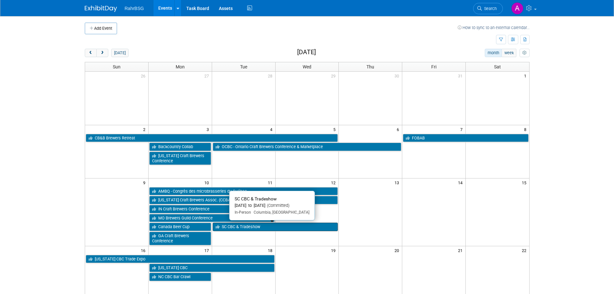
click at [224, 227] on link "SC CBC & Tradeshow" at bounding box center [275, 227] width 125 height 8
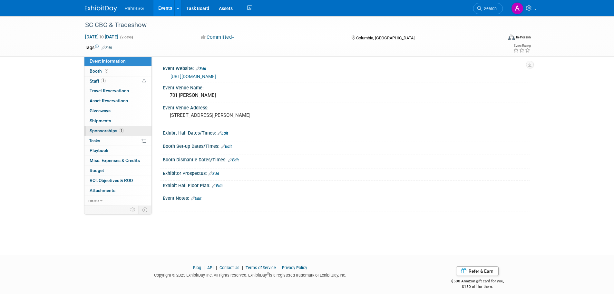
click at [102, 130] on span "Sponsorships 1" at bounding box center [107, 130] width 34 height 5
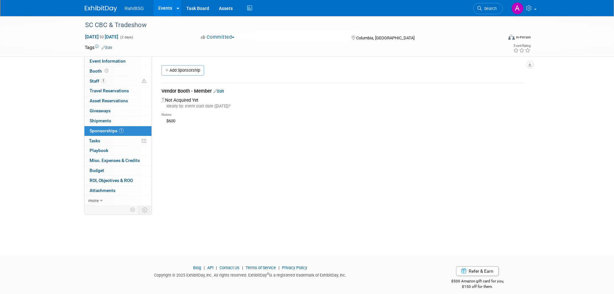
click at [221, 90] on link "Edit" at bounding box center [219, 91] width 11 height 5
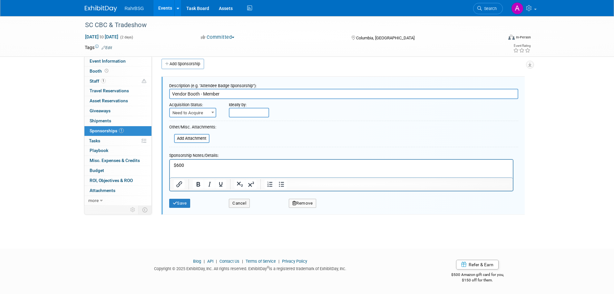
click at [201, 115] on span "Need to Acquire" at bounding box center [193, 112] width 46 height 9
select select "2"
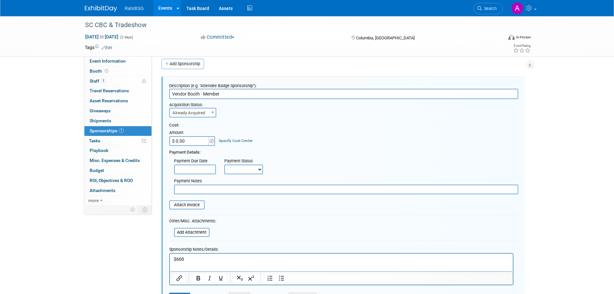
click at [196, 141] on input "$ 0.00" at bounding box center [189, 141] width 40 height 10
type input "$ 600.00"
drag, startPoint x: 197, startPoint y: 260, endPoint x: 146, endPoint y: 254, distance: 51.6
click at [170, 254] on html "$600" at bounding box center [341, 257] width 343 height 9
click at [187, 206] on input "file" at bounding box center [165, 205] width 77 height 8
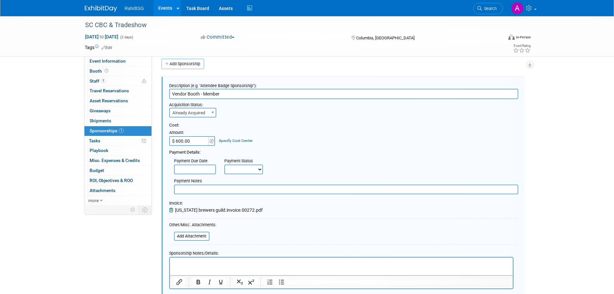
click at [213, 209] on span "[US_STATE] brewers guild.invoice.00272.pdf" at bounding box center [219, 209] width 88 height 5
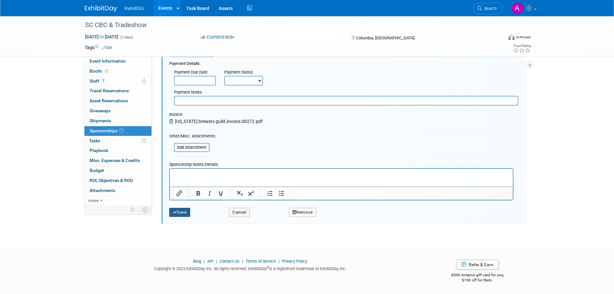
click at [180, 216] on button "Save" at bounding box center [179, 212] width 21 height 9
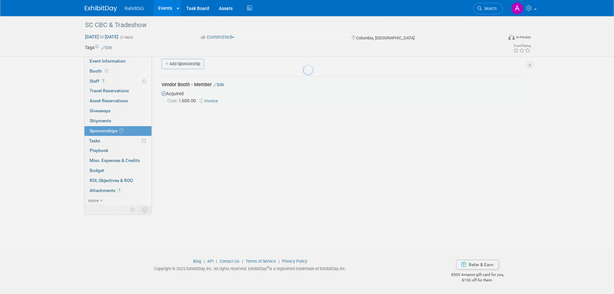
scroll to position [6, 0]
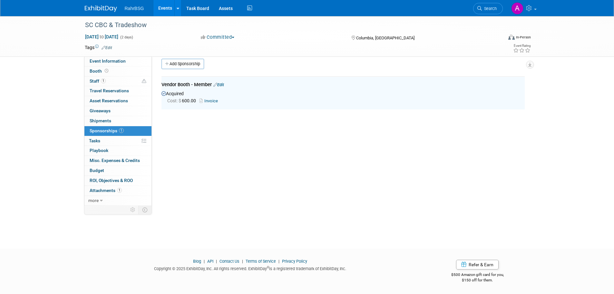
click at [208, 101] on link "Invoice" at bounding box center [210, 100] width 21 height 5
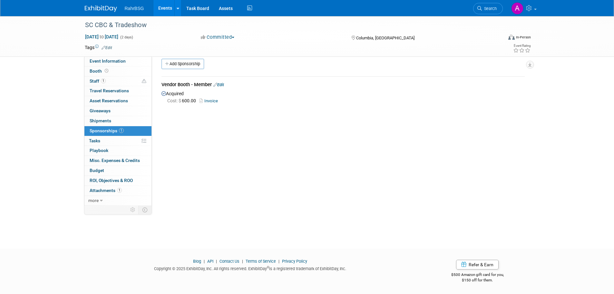
click at [270, 139] on div "Event Website: Edit [URL][DOMAIN_NAME] Event Venue Name: 701 [PERSON_NAME] Even…" at bounding box center [341, 124] width 378 height 149
click at [209, 101] on link "Invoice" at bounding box center [210, 100] width 21 height 5
click at [96, 15] on div "RahrBSG Events Add Event Bulk Upload Events Shareable Event Boards Recently Vie…" at bounding box center [307, 8] width 445 height 16
click at [97, 8] on img at bounding box center [101, 8] width 32 height 6
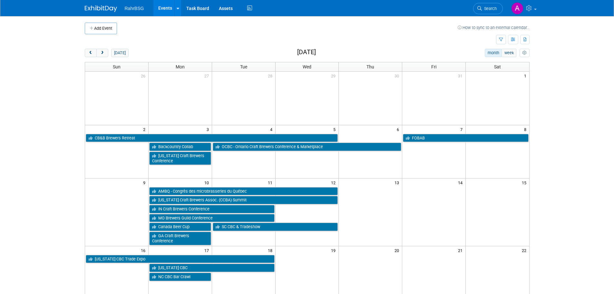
click at [100, 35] on td at bounding box center [291, 39] width 412 height 11
click at [100, 31] on button "Add Event" at bounding box center [101, 29] width 32 height 12
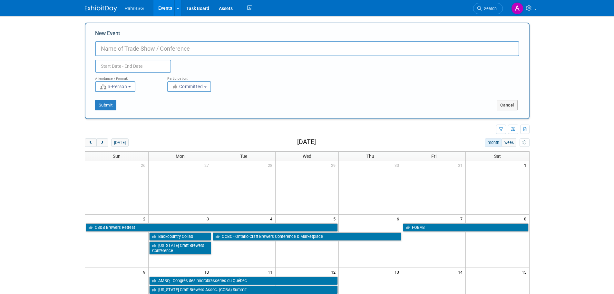
click at [117, 50] on input "New Event" at bounding box center [307, 48] width 424 height 15
type input "Drekker's Foolers Ball"
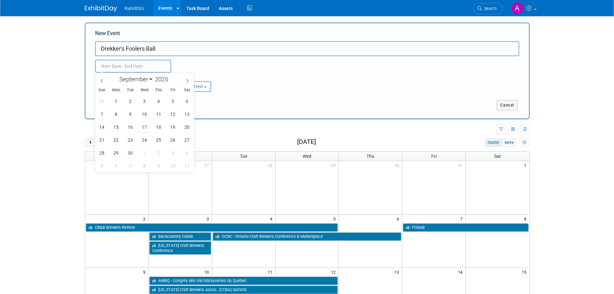
click at [142, 65] on input "text" at bounding box center [133, 66] width 76 height 13
click at [154, 79] on input "2025" at bounding box center [163, 78] width 19 height 7
click at [170, 78] on span at bounding box center [170, 77] width 5 height 4
type input "2026"
click at [144, 80] on select "January February March April May June July August September October November De…" at bounding box center [134, 79] width 37 height 8
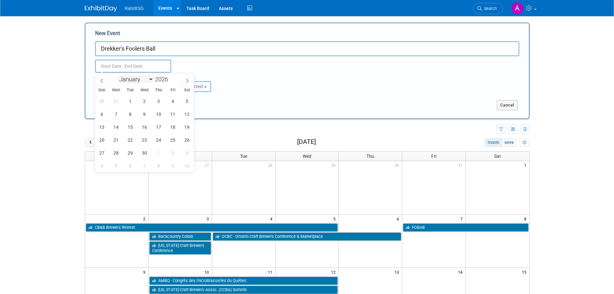
select select "3"
click at [116, 75] on select "January February March April May June July August September October November De…" at bounding box center [134, 79] width 37 height 8
click at [185, 98] on span "4" at bounding box center [187, 101] width 13 height 13
click at [188, 102] on span "4" at bounding box center [187, 101] width 13 height 13
type input "[DATE] to [DATE]"
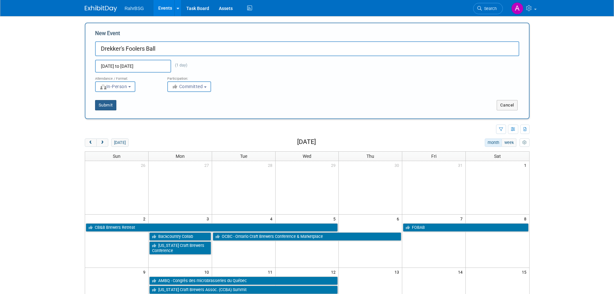
click at [108, 103] on button "Submit" at bounding box center [105, 105] width 21 height 10
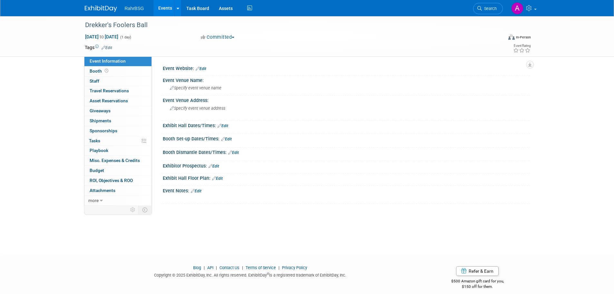
click at [99, 8] on img at bounding box center [101, 8] width 32 height 6
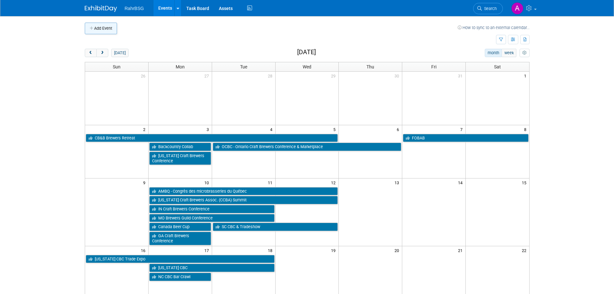
click at [92, 30] on icon "button" at bounding box center [92, 28] width 5 height 4
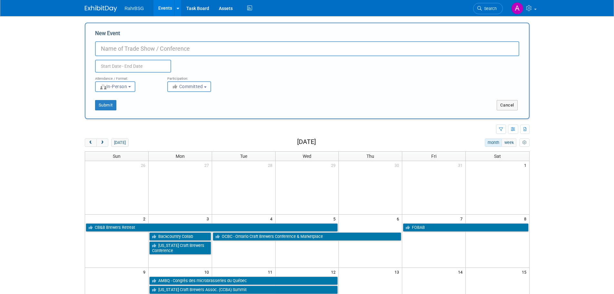
click at [159, 45] on input "New Event" at bounding box center [307, 48] width 424 height 15
paste input "WA Brewers Summit YCH Collab"
type input "WA Brewers Summit YCH Collab"
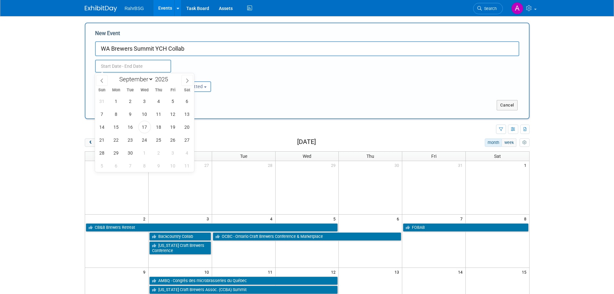
click at [119, 68] on input "text" at bounding box center [133, 66] width 76 height 13
click at [150, 80] on select "January February March April May June July August September October November De…" at bounding box center [134, 79] width 37 height 8
select select "10"
click at [116, 75] on select "January February March April May June July August September October November De…" at bounding box center [134, 79] width 37 height 8
click at [101, 115] on span "2" at bounding box center [102, 114] width 13 height 13
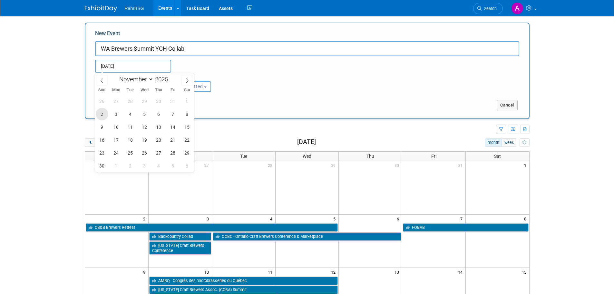
type input "Nov 2, 2025 to Nov 2, 2025"
click at [43, 89] on body "RahrBSG Events Add Event Bulk Upload Events Shareable Event Boards Recently Vie…" at bounding box center [307, 147] width 614 height 294
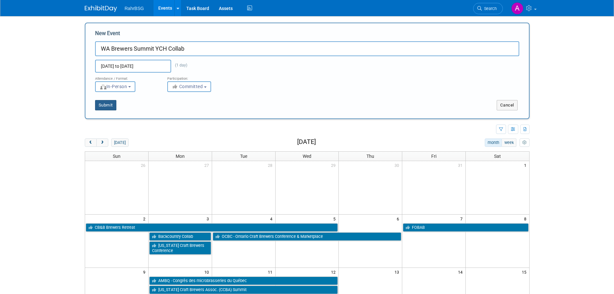
click at [102, 108] on button "Submit" at bounding box center [105, 105] width 21 height 10
type input "WA Brewers Summit YCH Collab"
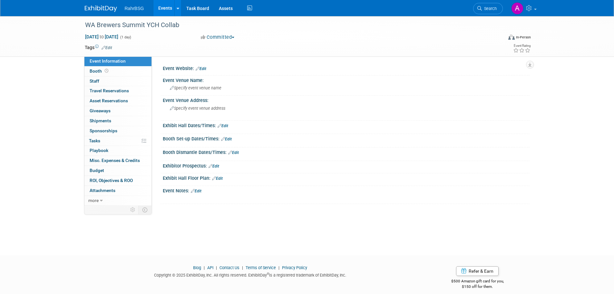
click at [94, 6] on img at bounding box center [101, 8] width 32 height 6
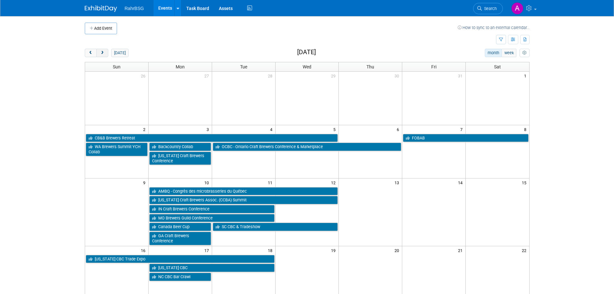
click at [101, 54] on span "next" at bounding box center [102, 53] width 5 height 4
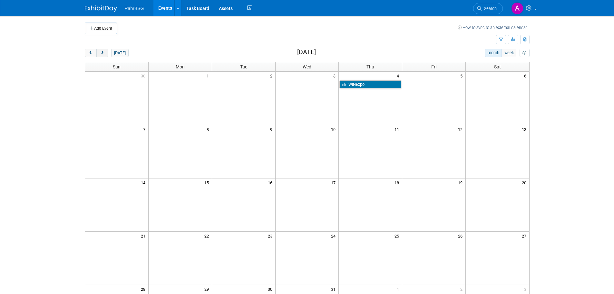
click at [103, 54] on span "next" at bounding box center [102, 53] width 5 height 4
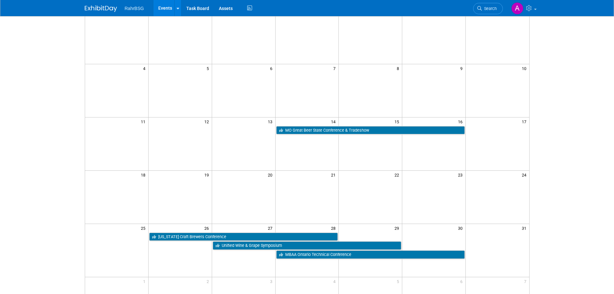
scroll to position [65, 0]
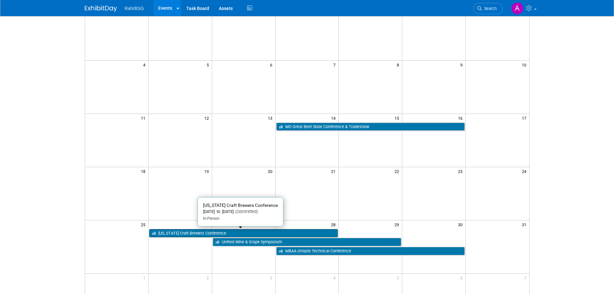
click at [249, 229] on link "[US_STATE] Craft Brewers Conference" at bounding box center [243, 233] width 189 height 8
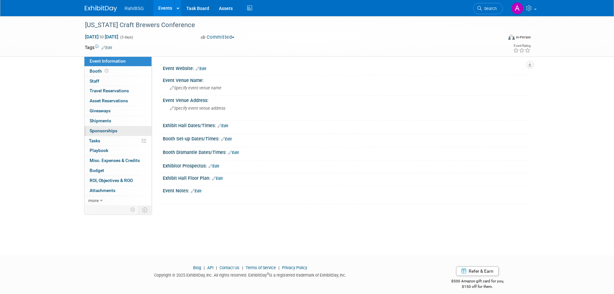
click at [105, 132] on span "Sponsorships 0" at bounding box center [104, 130] width 28 height 5
